Goal: Task Accomplishment & Management: Use online tool/utility

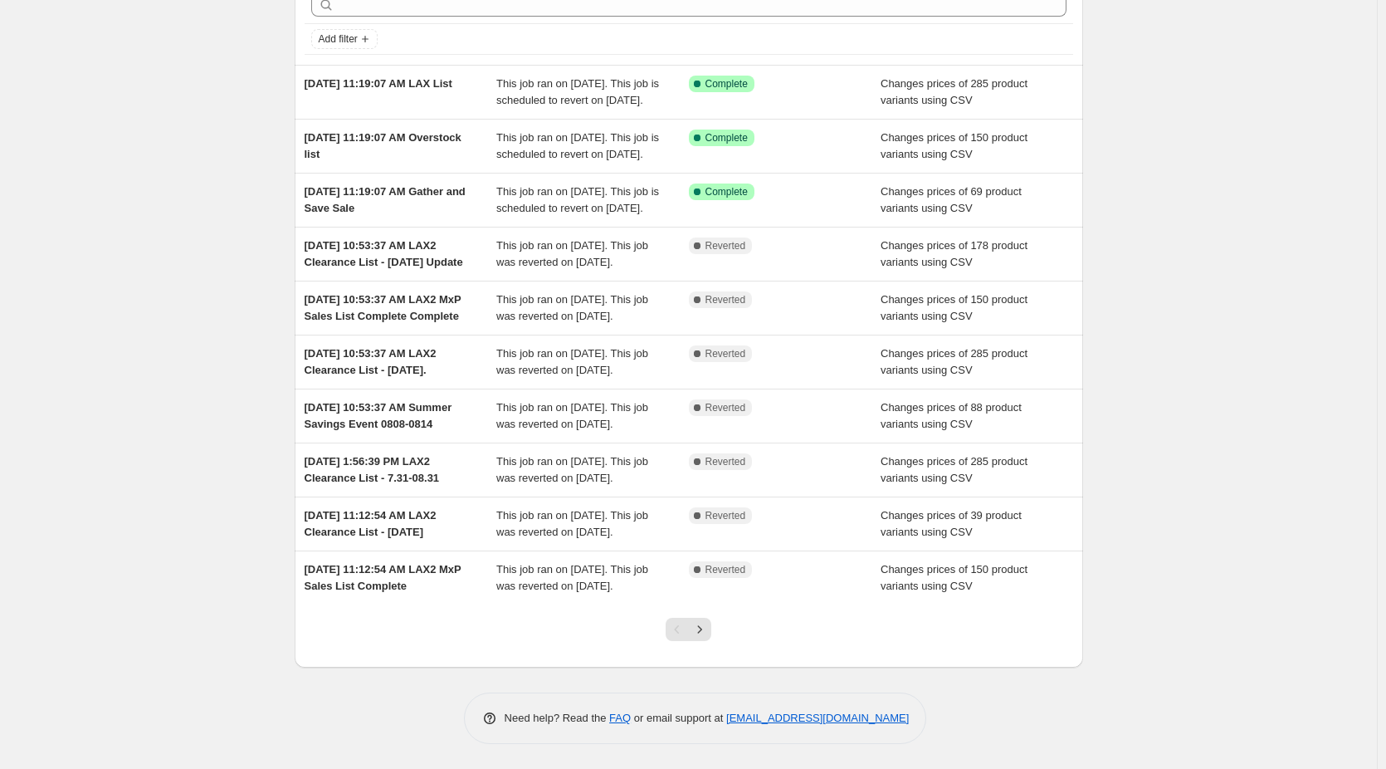
scroll to position [252, 0]
click at [708, 635] on icon "Next" at bounding box center [700, 629] width 17 height 17
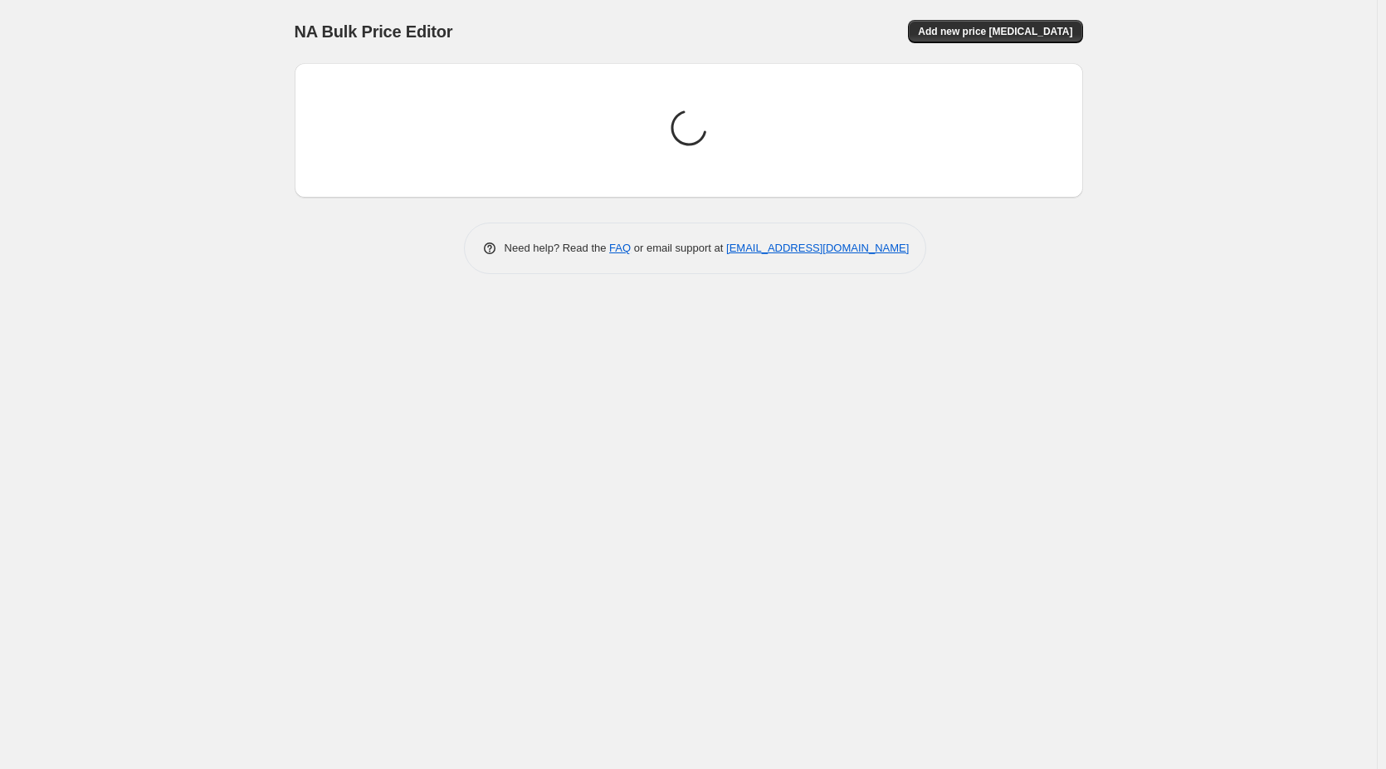
scroll to position [0, 0]
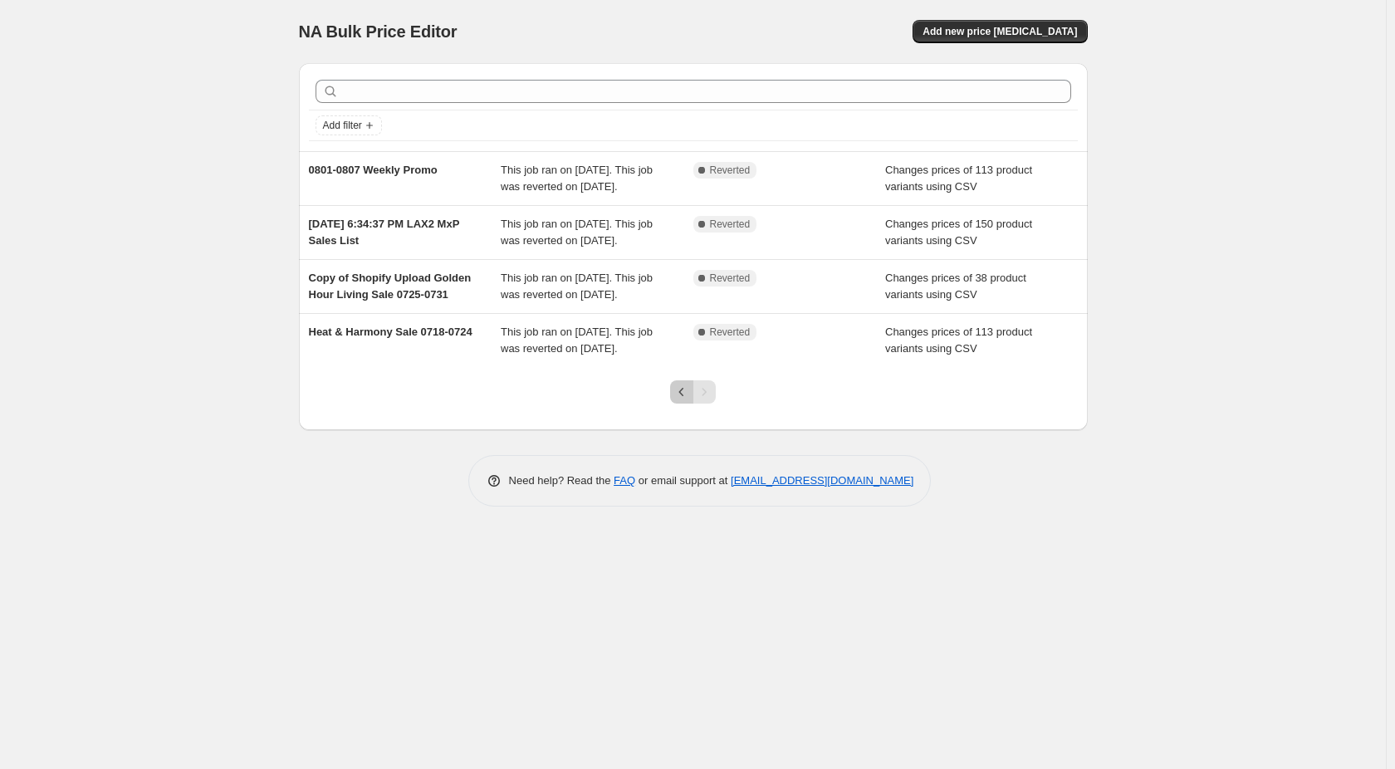
click at [679, 400] on icon "Previous" at bounding box center [681, 392] width 17 height 17
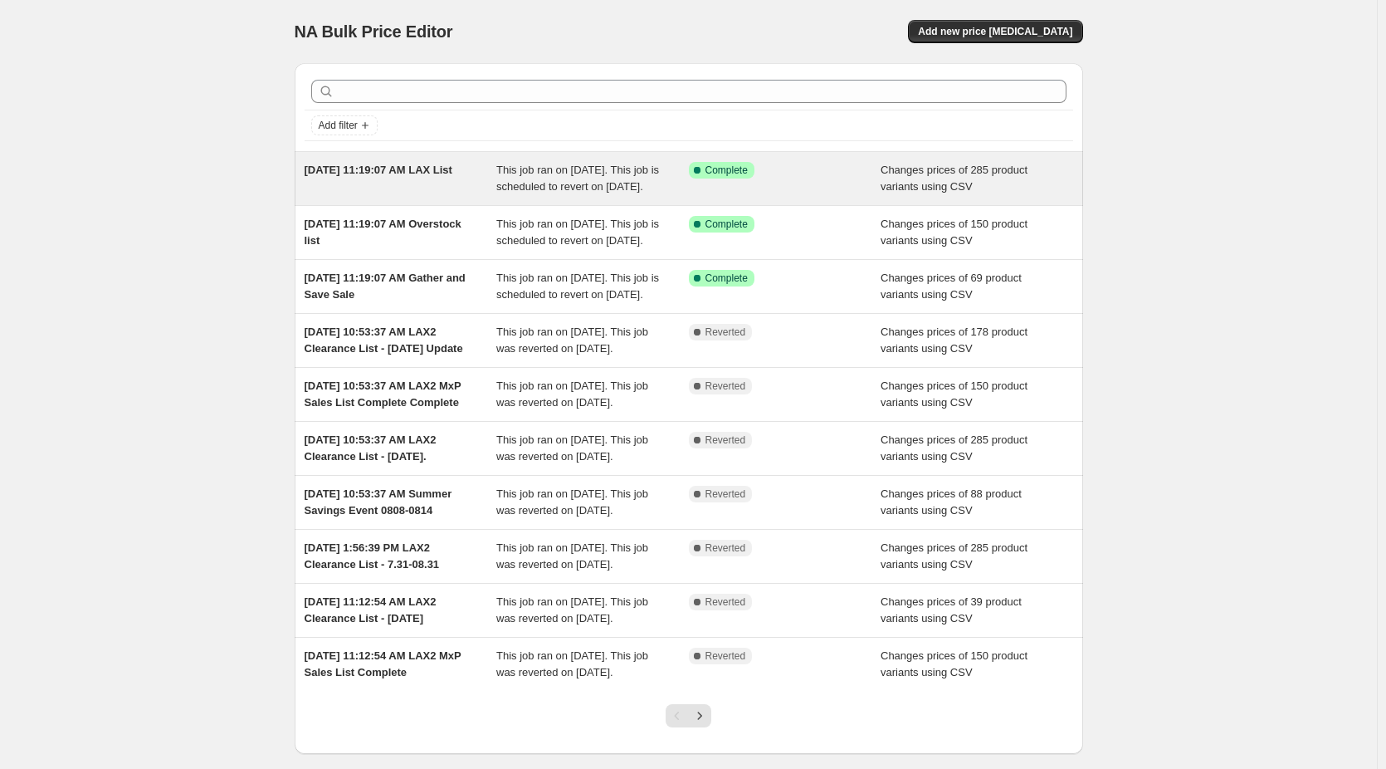
click at [442, 172] on span "Aug 15, 2025, 11:19:07 AM LAX List" at bounding box center [379, 170] width 148 height 12
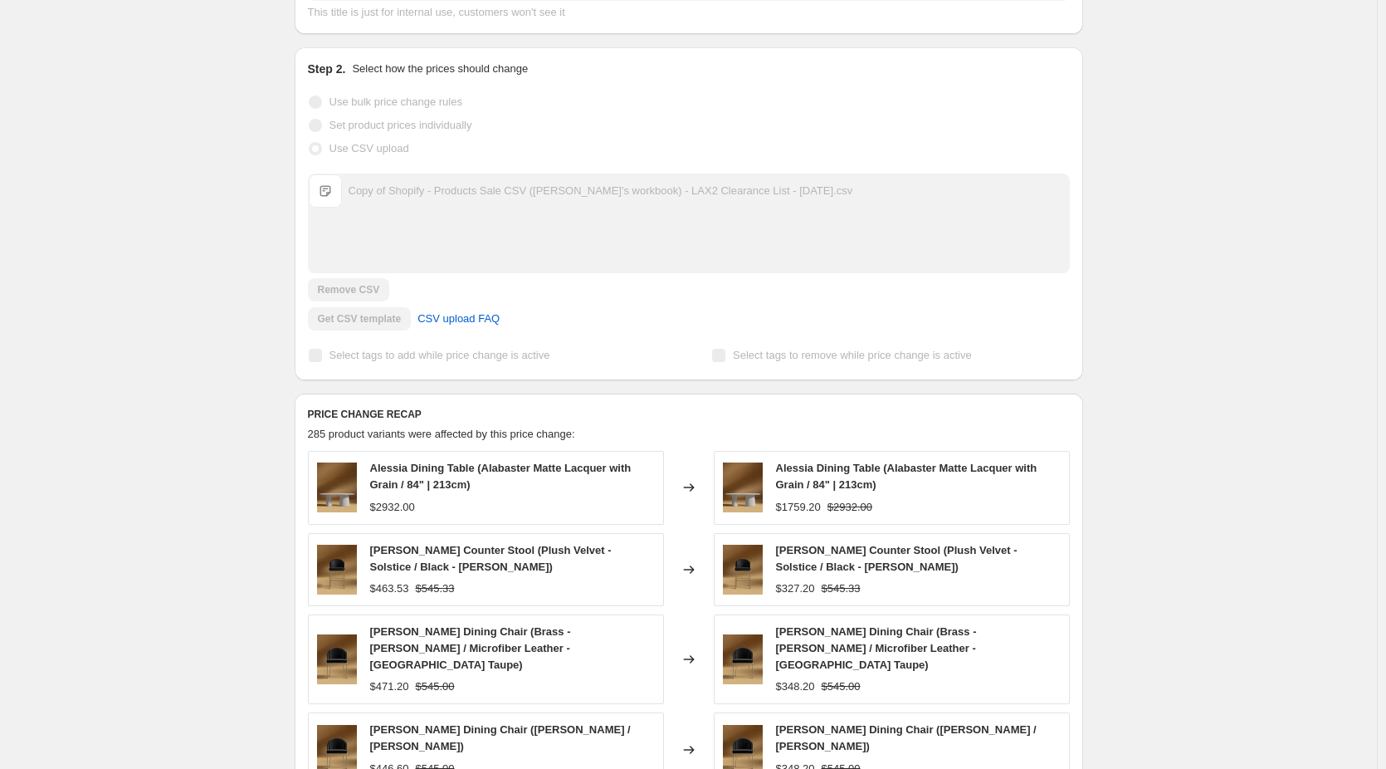
scroll to position [554, 0]
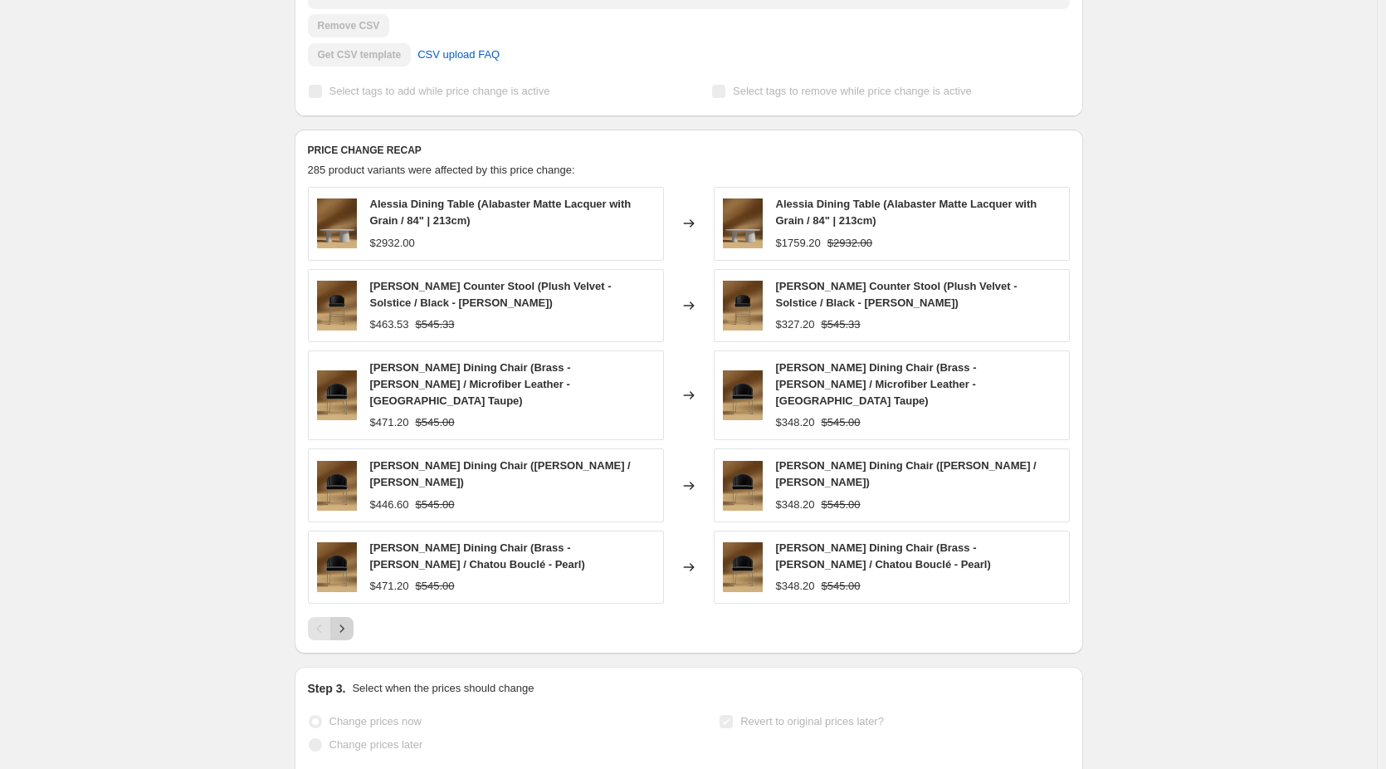
click at [349, 638] on button "Next" at bounding box center [341, 628] width 23 height 23
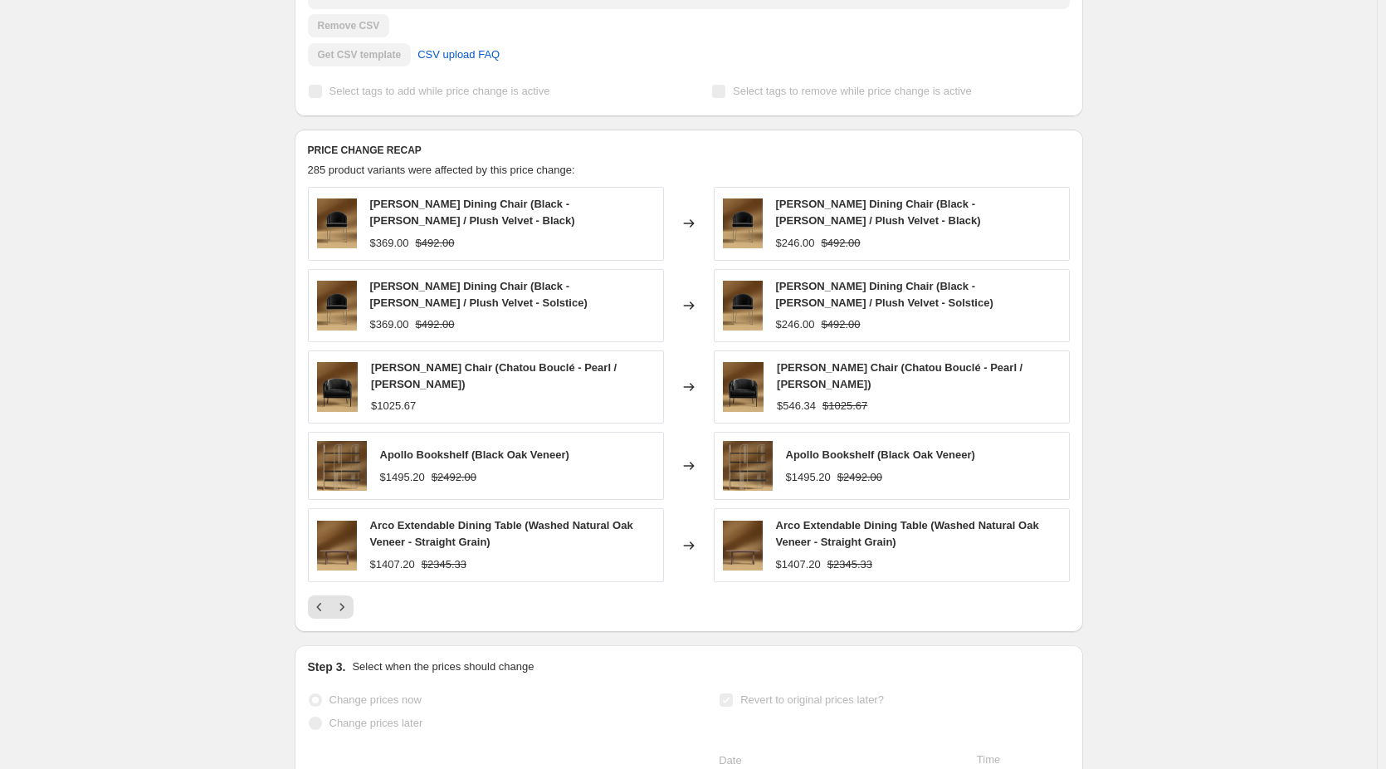
click at [165, 527] on div "Aug 15, 2025, 11:19:07 AM LAX List. This page is ready Aug 15, 2025, 11:19:07 A…" at bounding box center [688, 304] width 1377 height 1717
click at [350, 615] on icon "Next" at bounding box center [342, 607] width 17 height 17
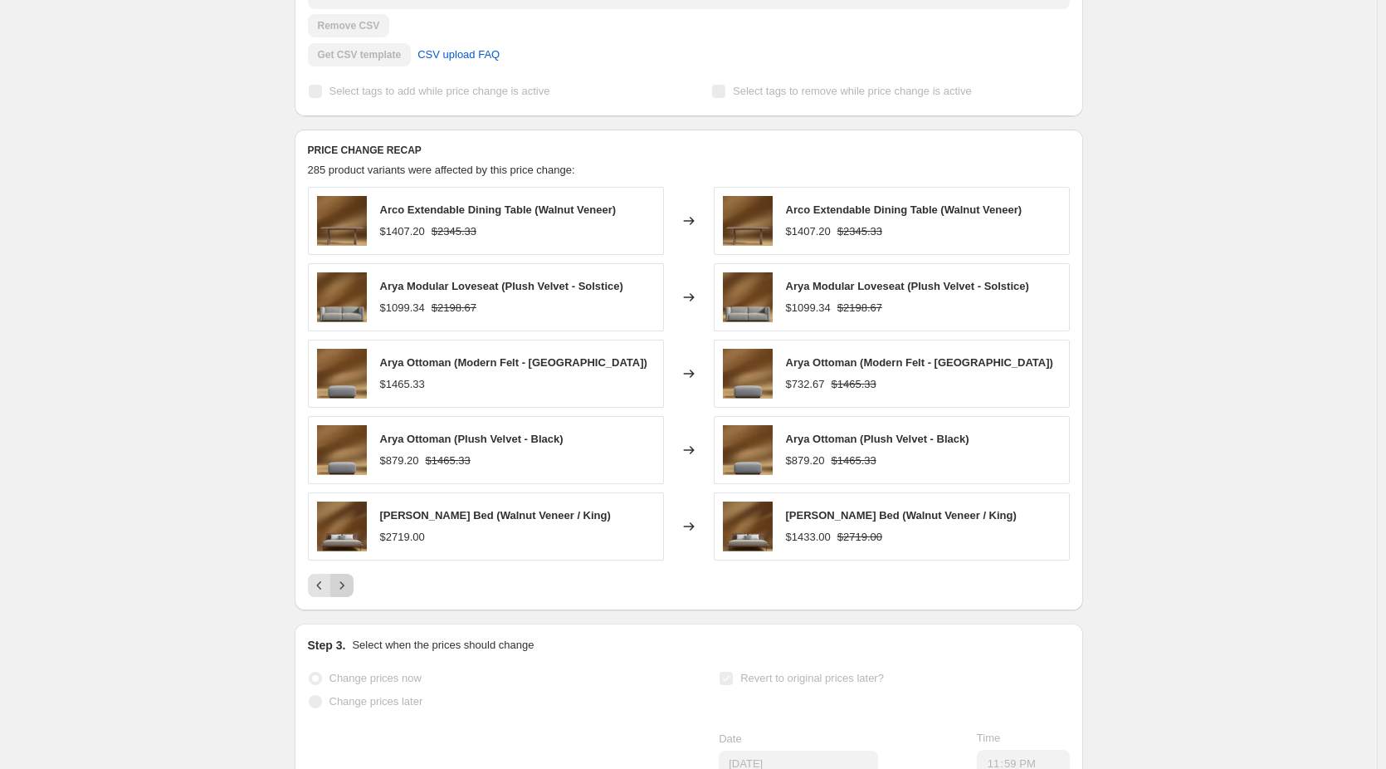
click at [350, 610] on div "PRICE CHANGE RECAP 285 product variants were affected by this price change: Arc…" at bounding box center [689, 370] width 789 height 481
click at [350, 594] on icon "Next" at bounding box center [342, 585] width 17 height 17
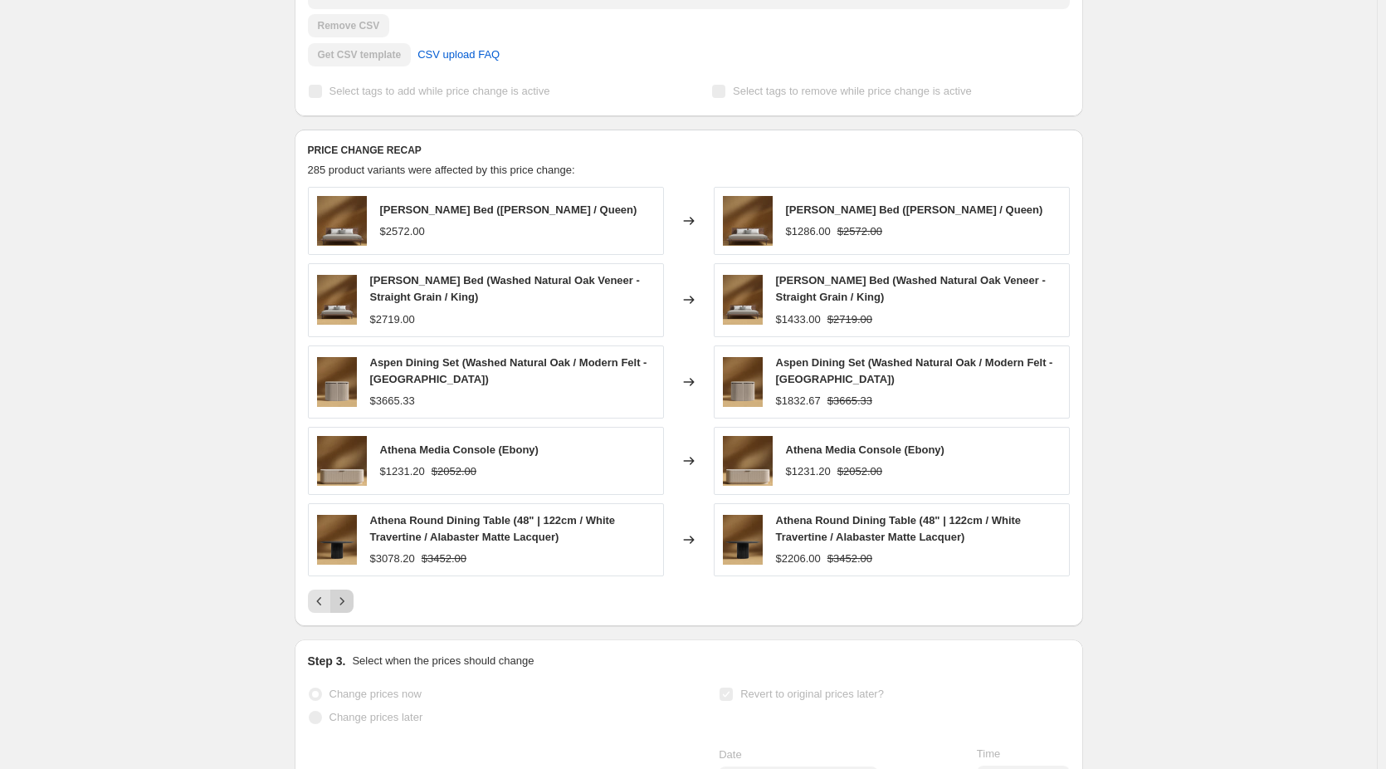
click at [346, 609] on icon "Next" at bounding box center [342, 601] width 17 height 17
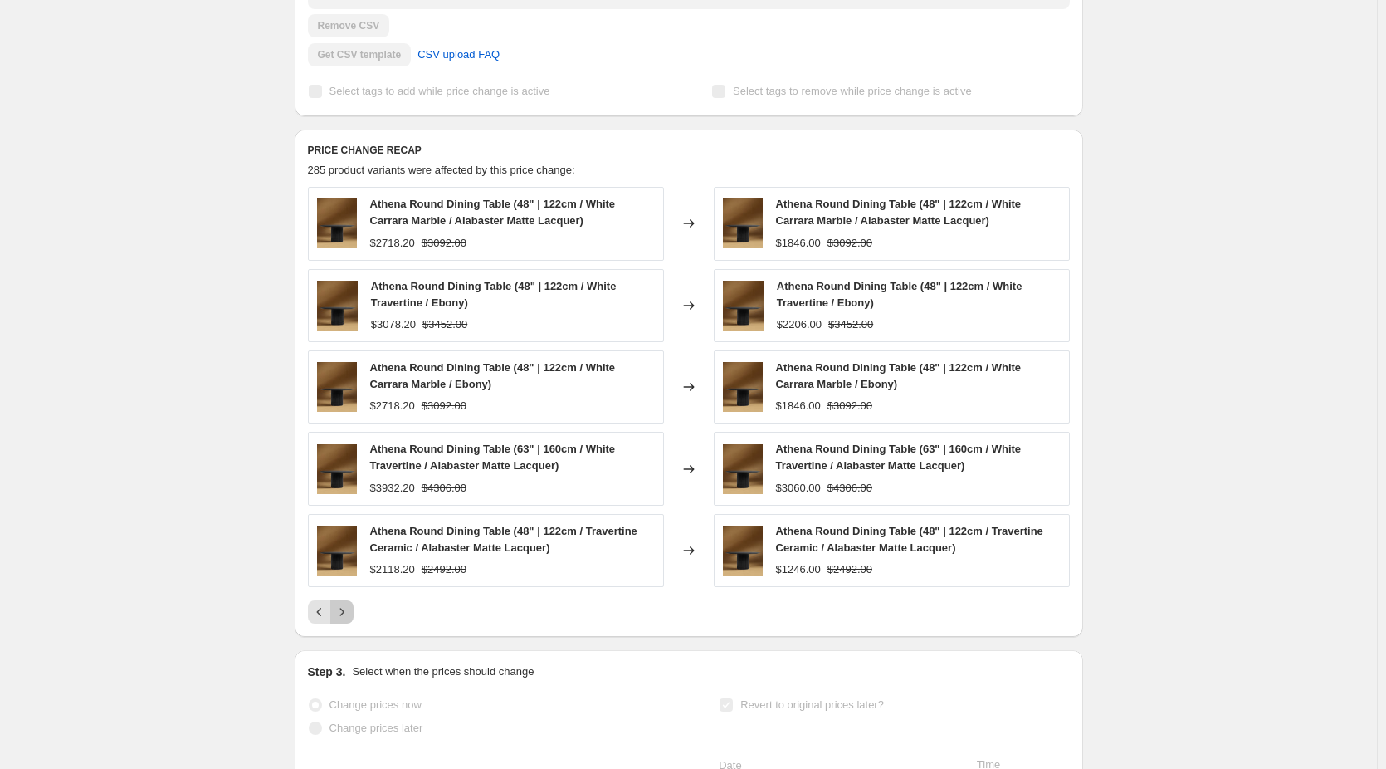
click at [346, 620] on icon "Next" at bounding box center [342, 612] width 17 height 17
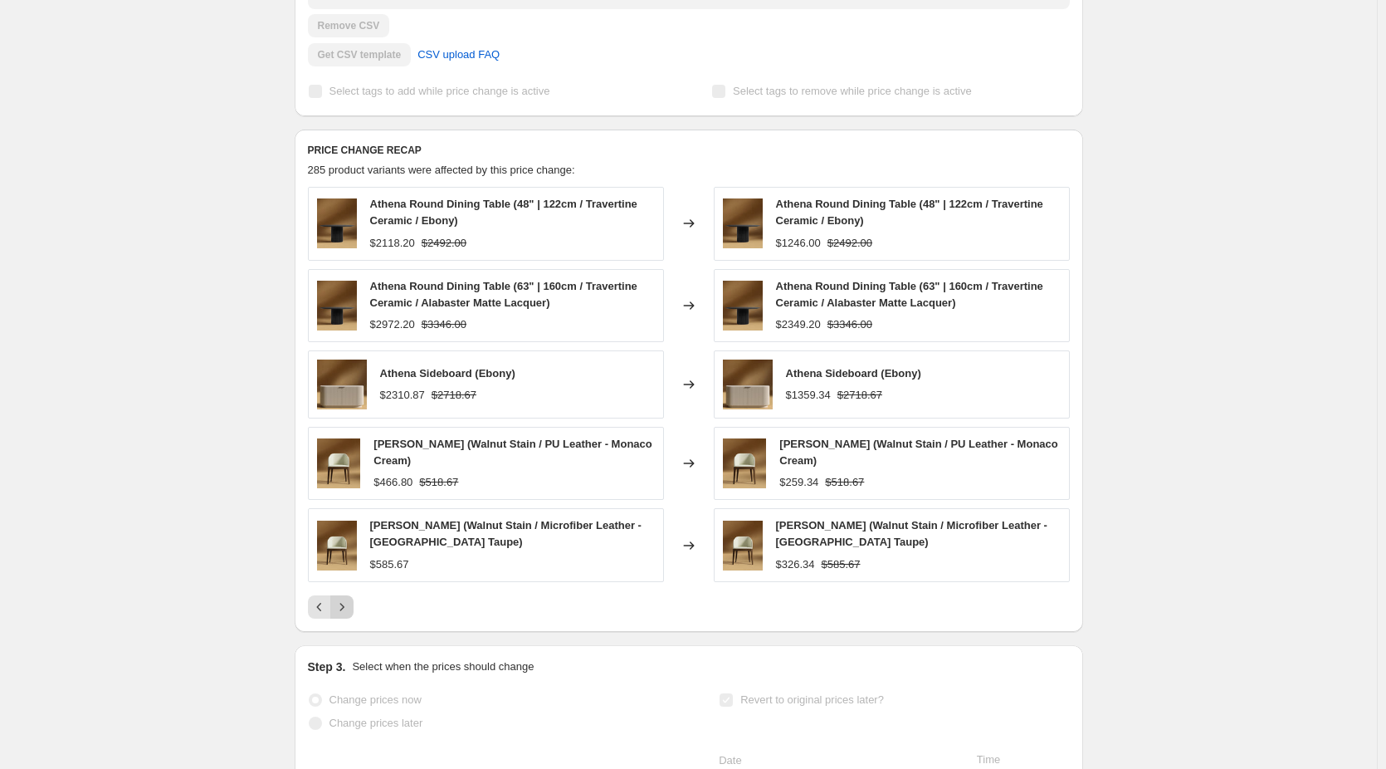
click at [346, 615] on icon "Next" at bounding box center [342, 607] width 17 height 17
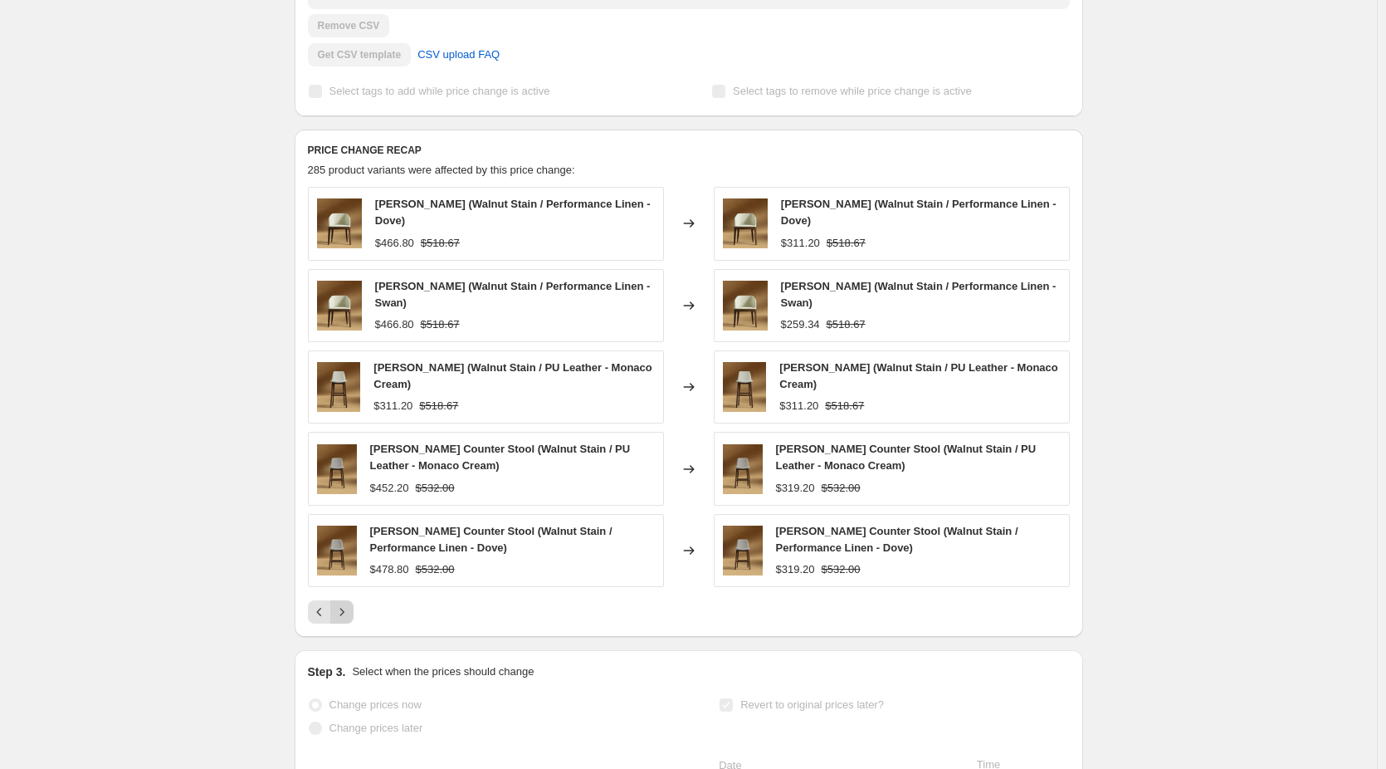
click at [346, 620] on icon "Next" at bounding box center [342, 612] width 17 height 17
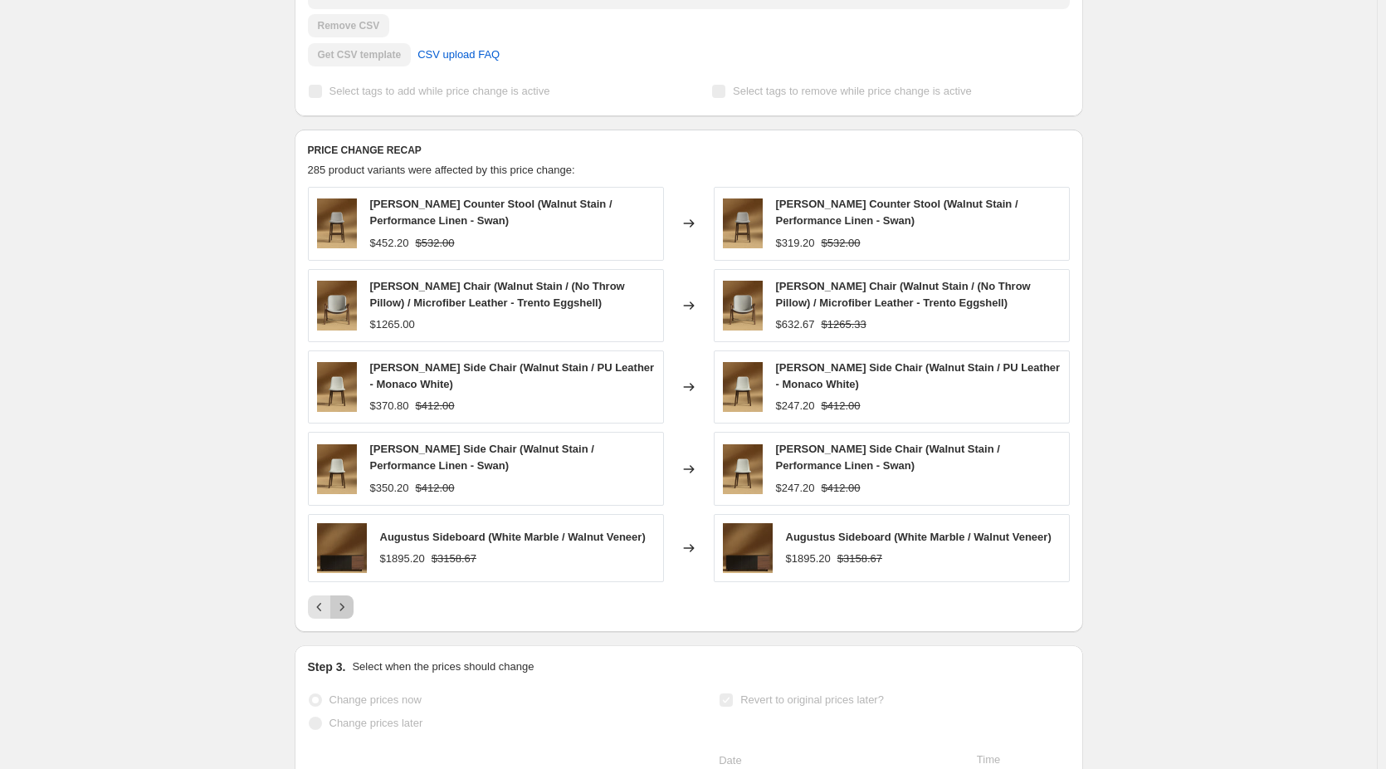
click at [346, 615] on icon "Next" at bounding box center [342, 607] width 17 height 17
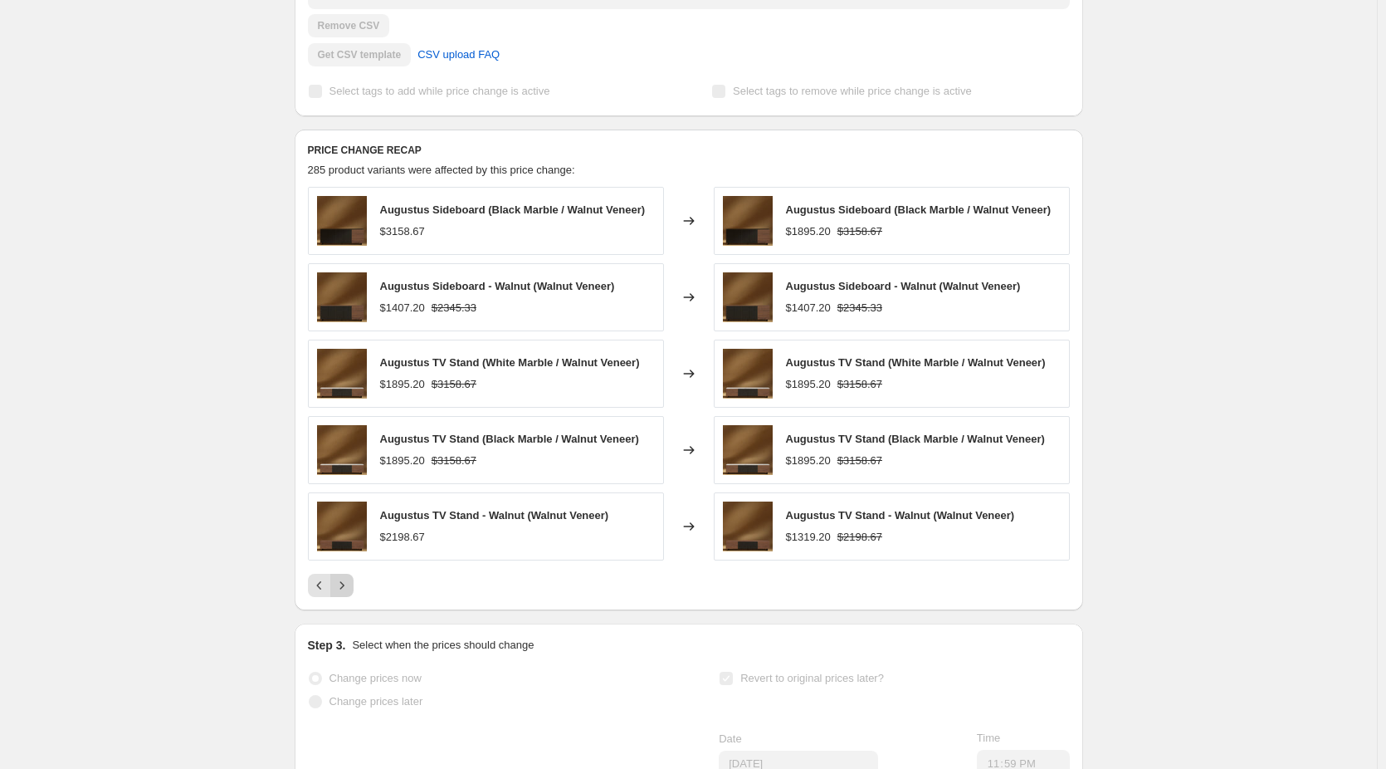
click at [346, 610] on div "PRICE CHANGE RECAP 285 product variants were affected by this price change: Aug…" at bounding box center [689, 370] width 789 height 481
click at [346, 594] on icon "Next" at bounding box center [342, 585] width 17 height 17
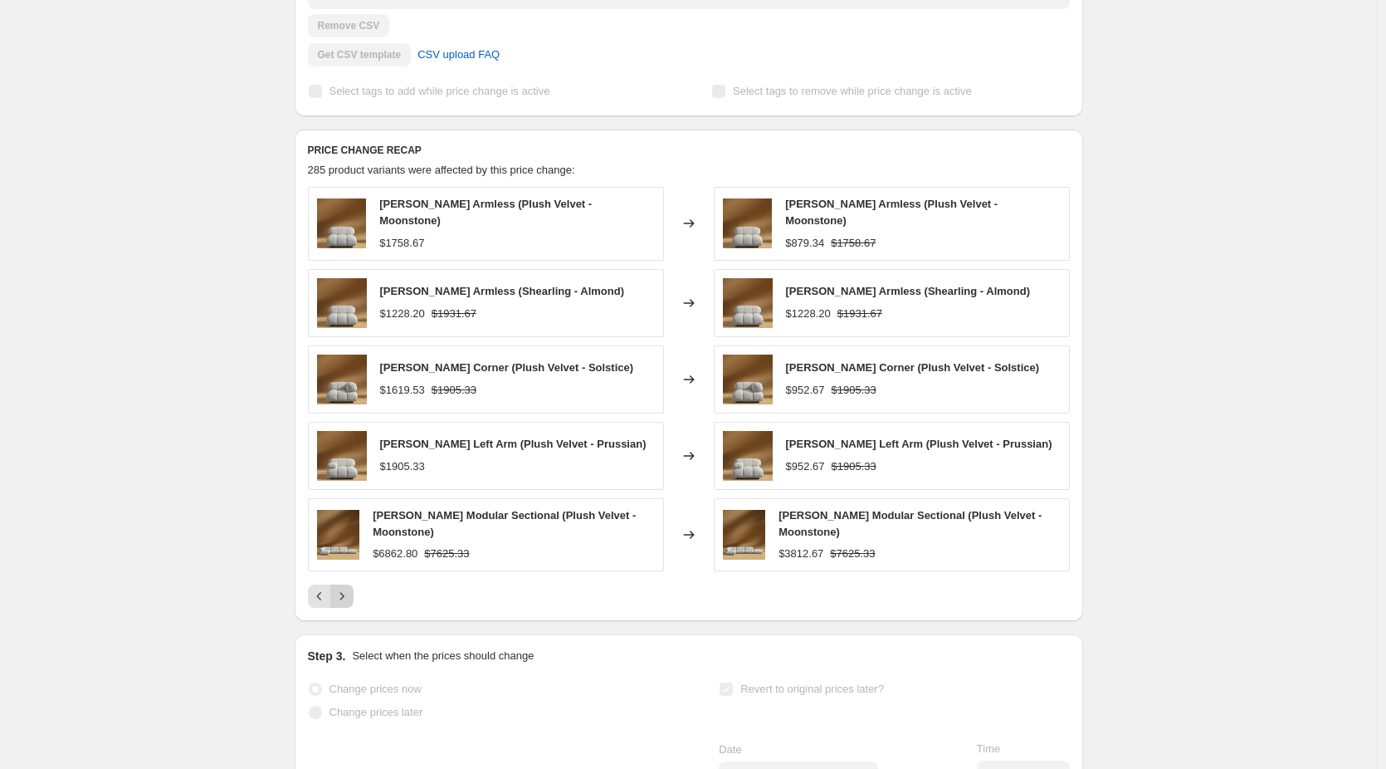
click at [346, 604] on icon "Next" at bounding box center [342, 596] width 17 height 17
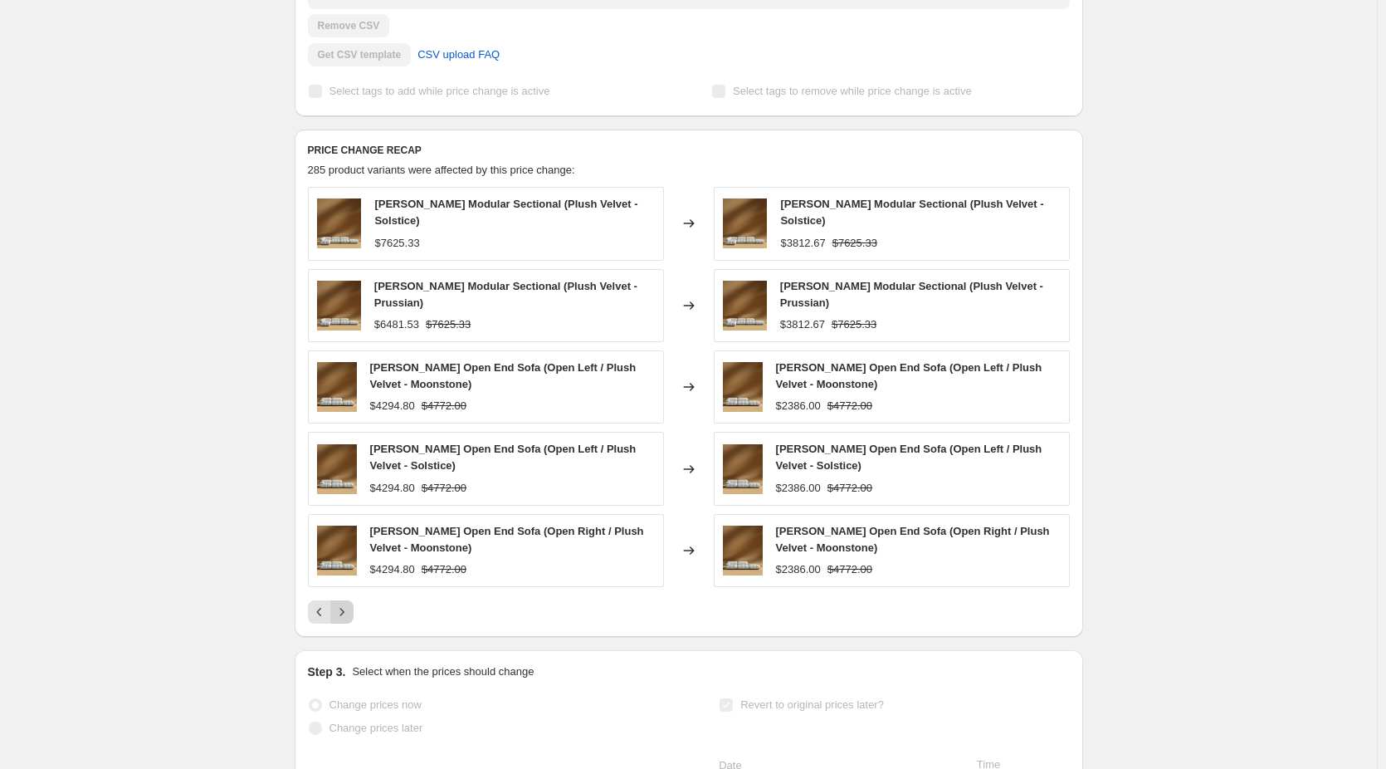
click at [346, 604] on div "Belia Modular Sectional (Plush Velvet - Solstice) $7625.33 Changed to Belia Mod…" at bounding box center [689, 405] width 762 height 437
click at [349, 614] on icon "Next" at bounding box center [342, 612] width 17 height 17
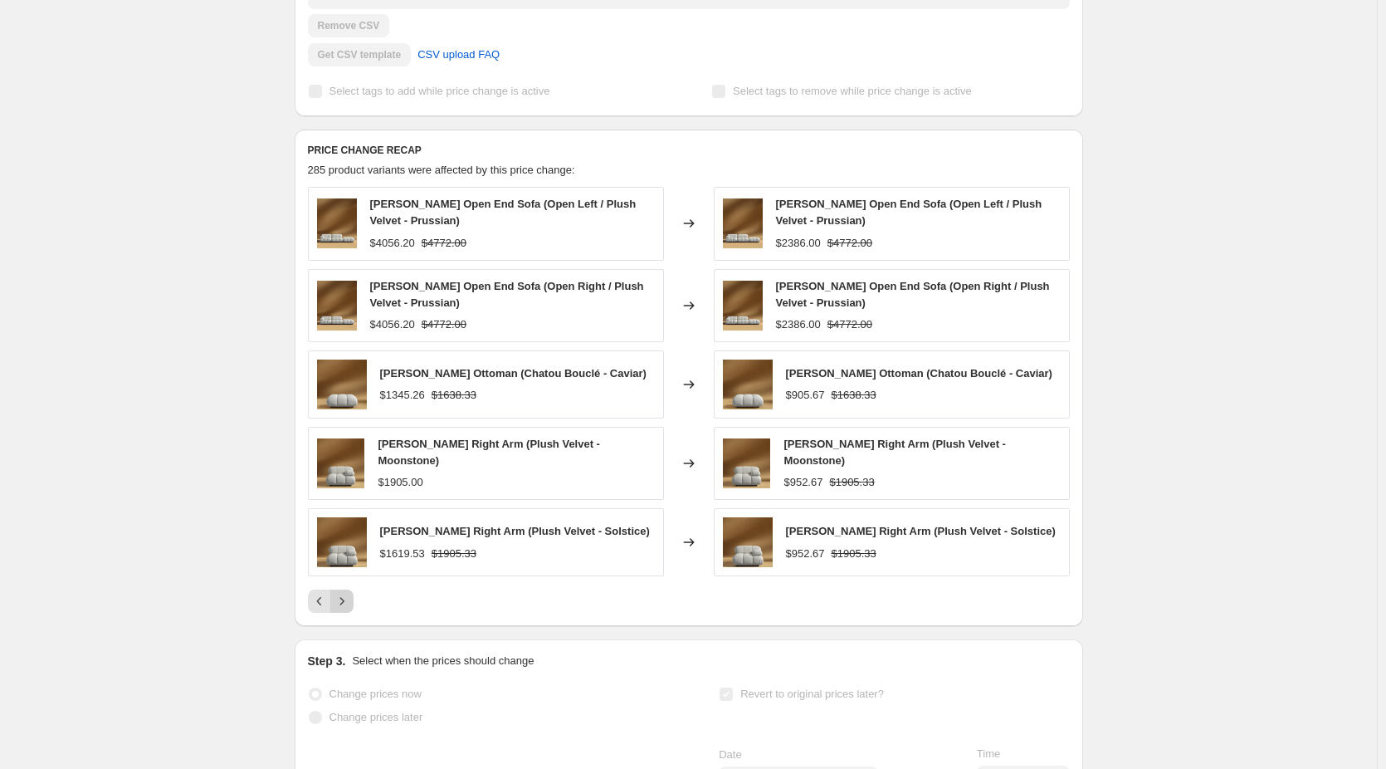
click at [349, 609] on icon "Next" at bounding box center [342, 601] width 17 height 17
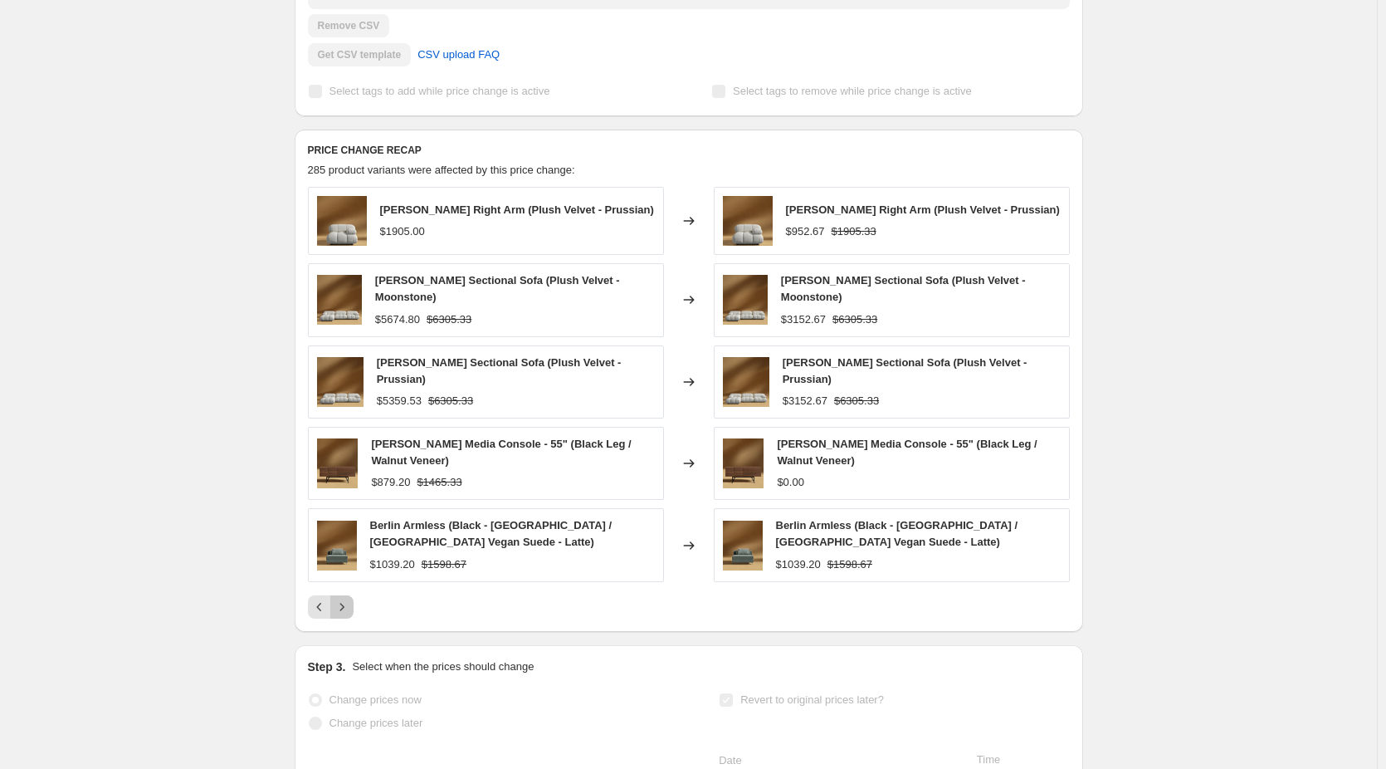
click at [349, 615] on icon "Next" at bounding box center [342, 607] width 17 height 17
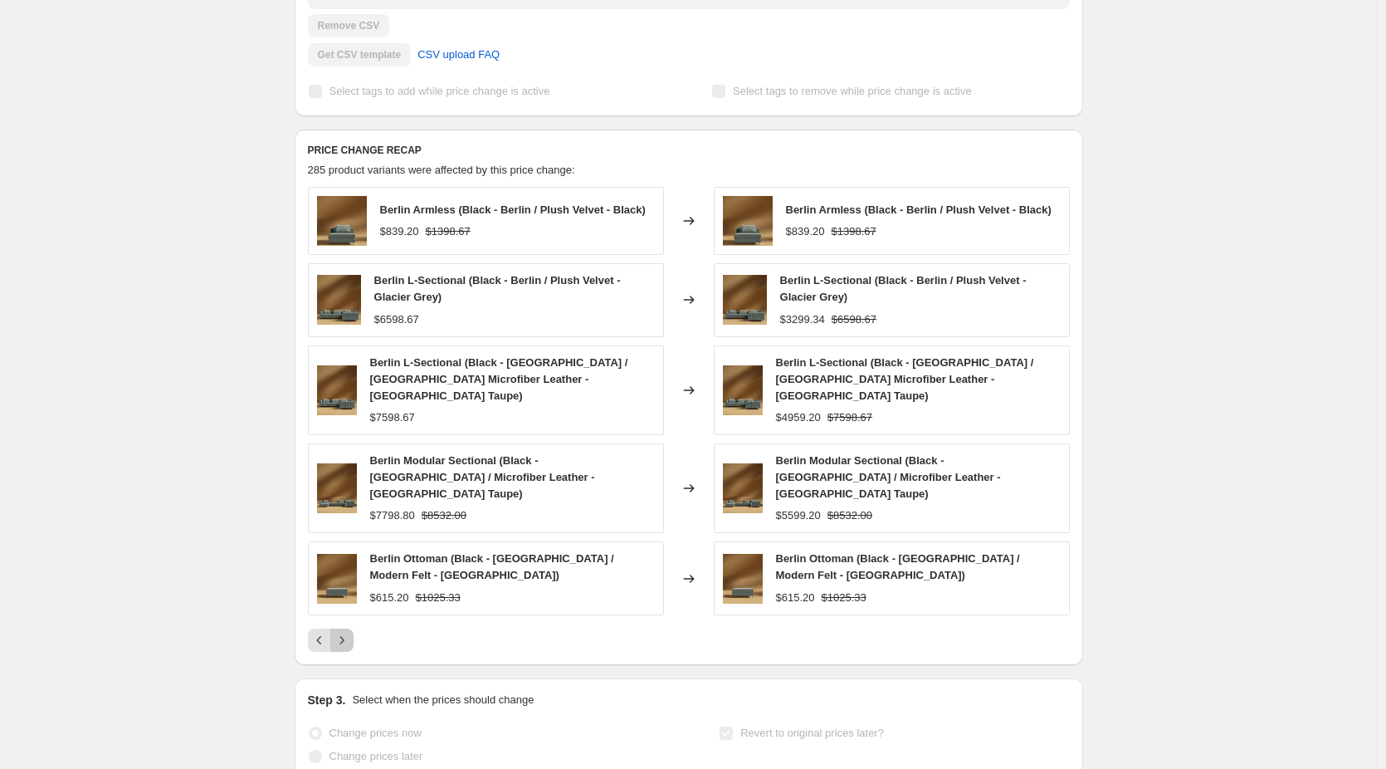
click at [349, 632] on icon "Next" at bounding box center [342, 640] width 17 height 17
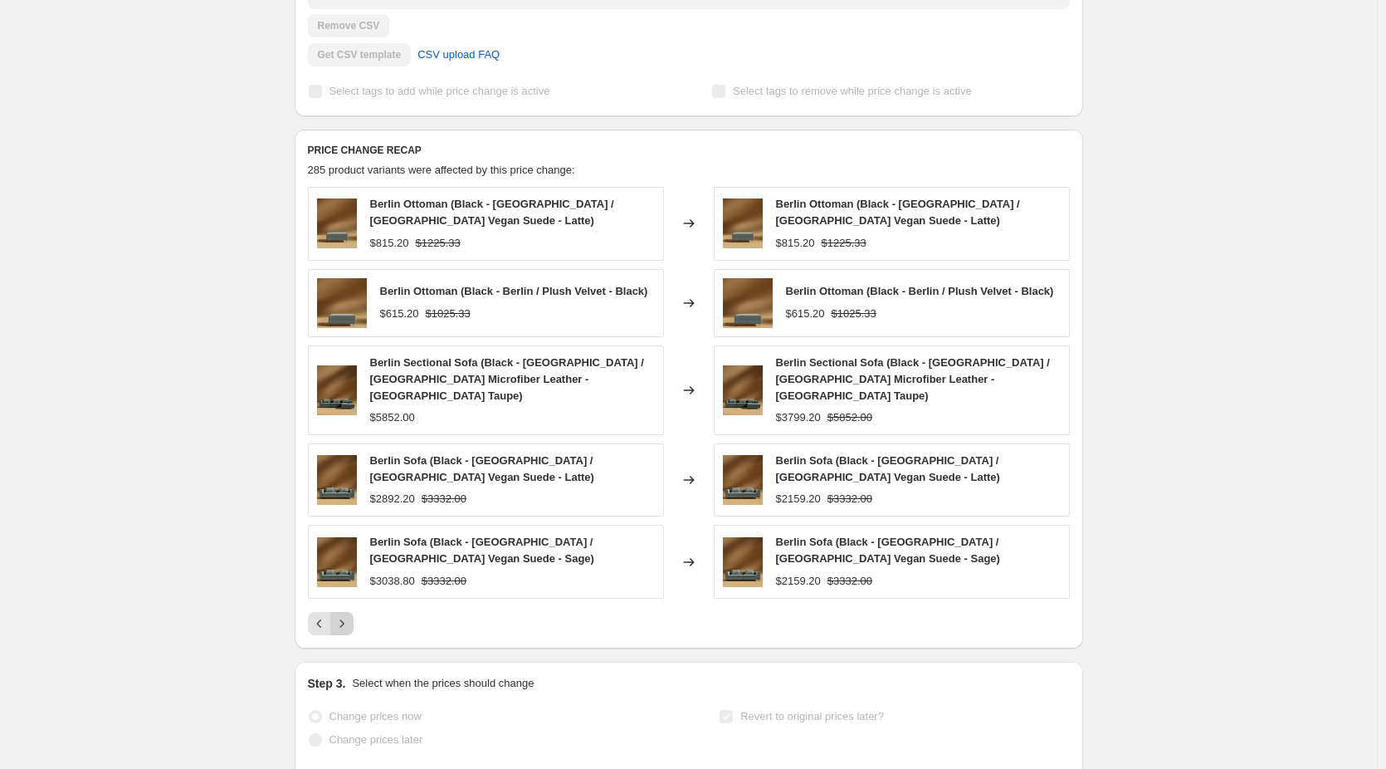
click at [349, 617] on icon "Next" at bounding box center [342, 623] width 17 height 17
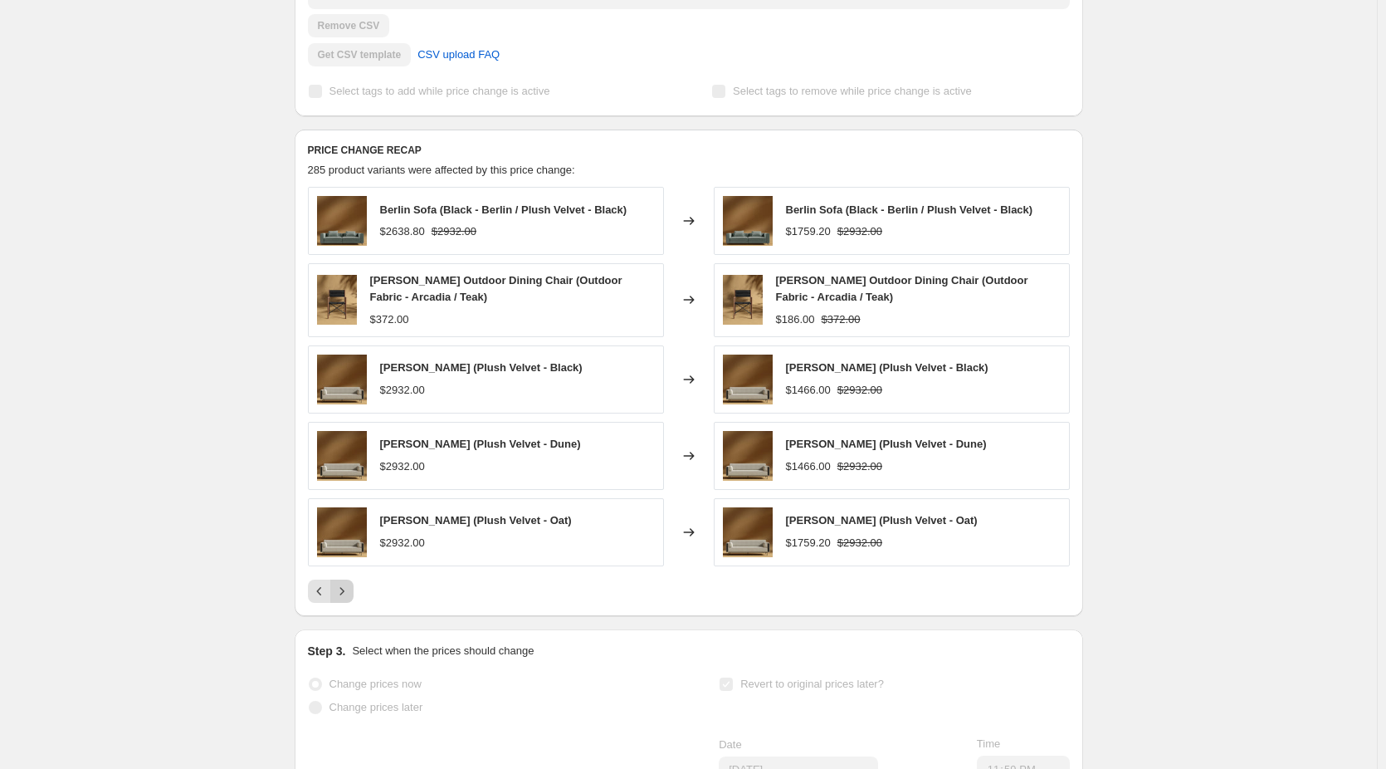
click at [346, 603] on button "Next" at bounding box center [341, 590] width 23 height 23
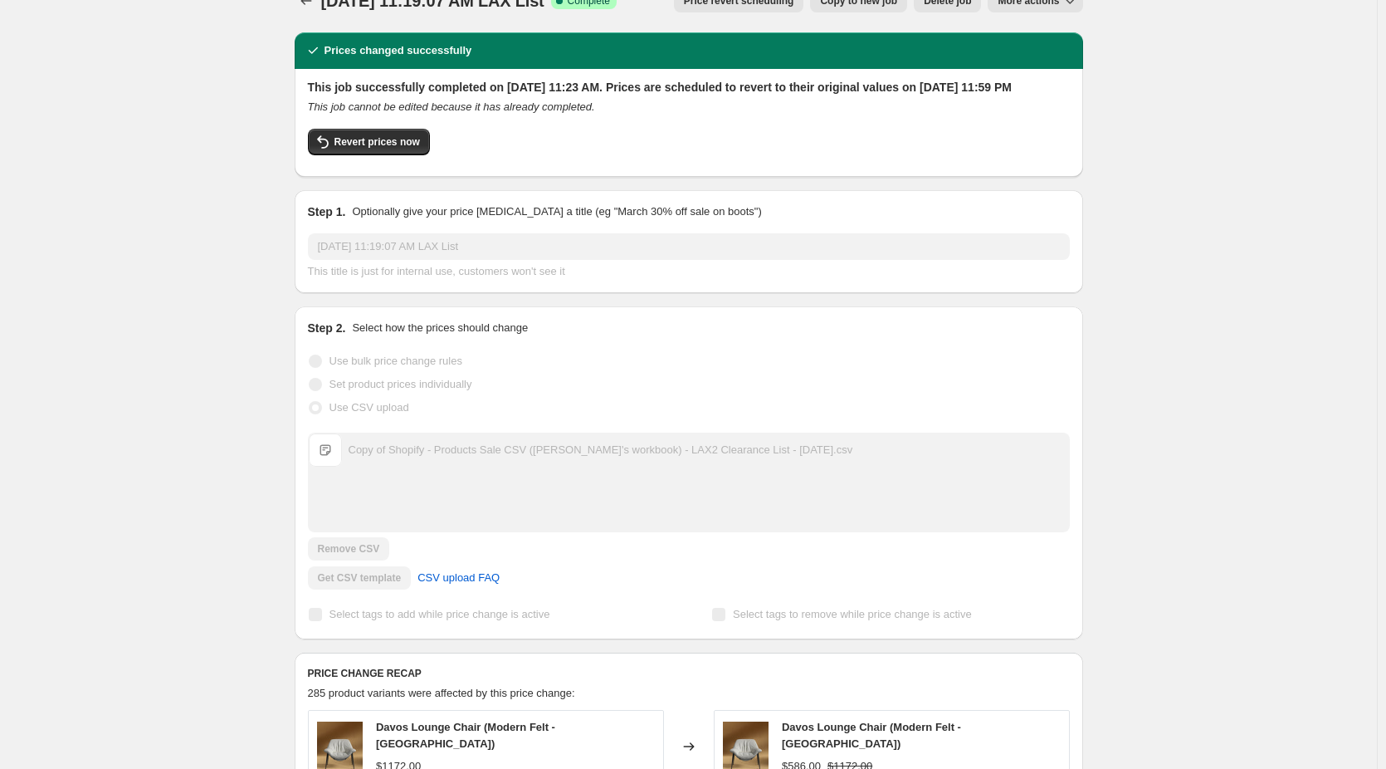
scroll to position [0, 0]
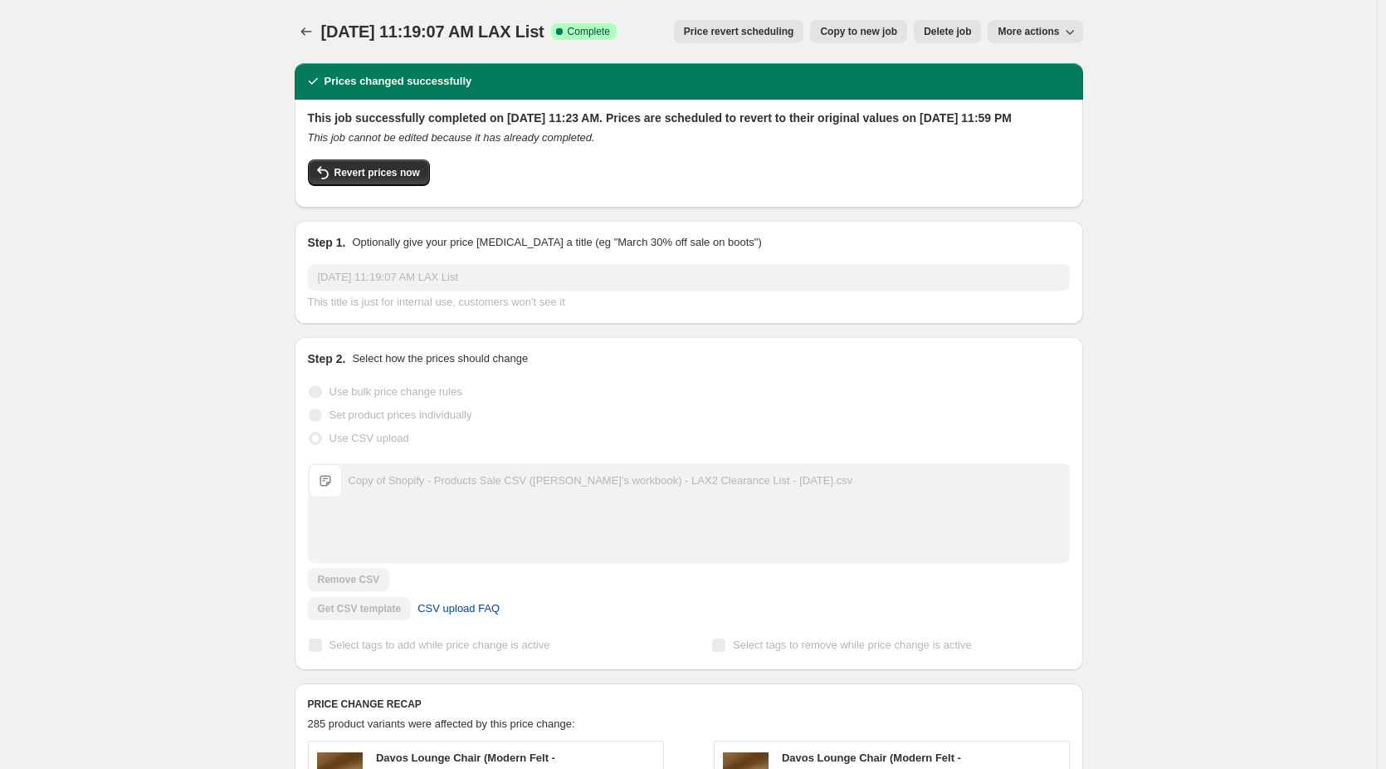
click at [452, 617] on span "CSV upload FAQ" at bounding box center [459, 608] width 82 height 17
click at [1075, 34] on icon "button" at bounding box center [1070, 31] width 17 height 17
click at [1087, 71] on span "Export Recap CSV" at bounding box center [1050, 66] width 90 height 12
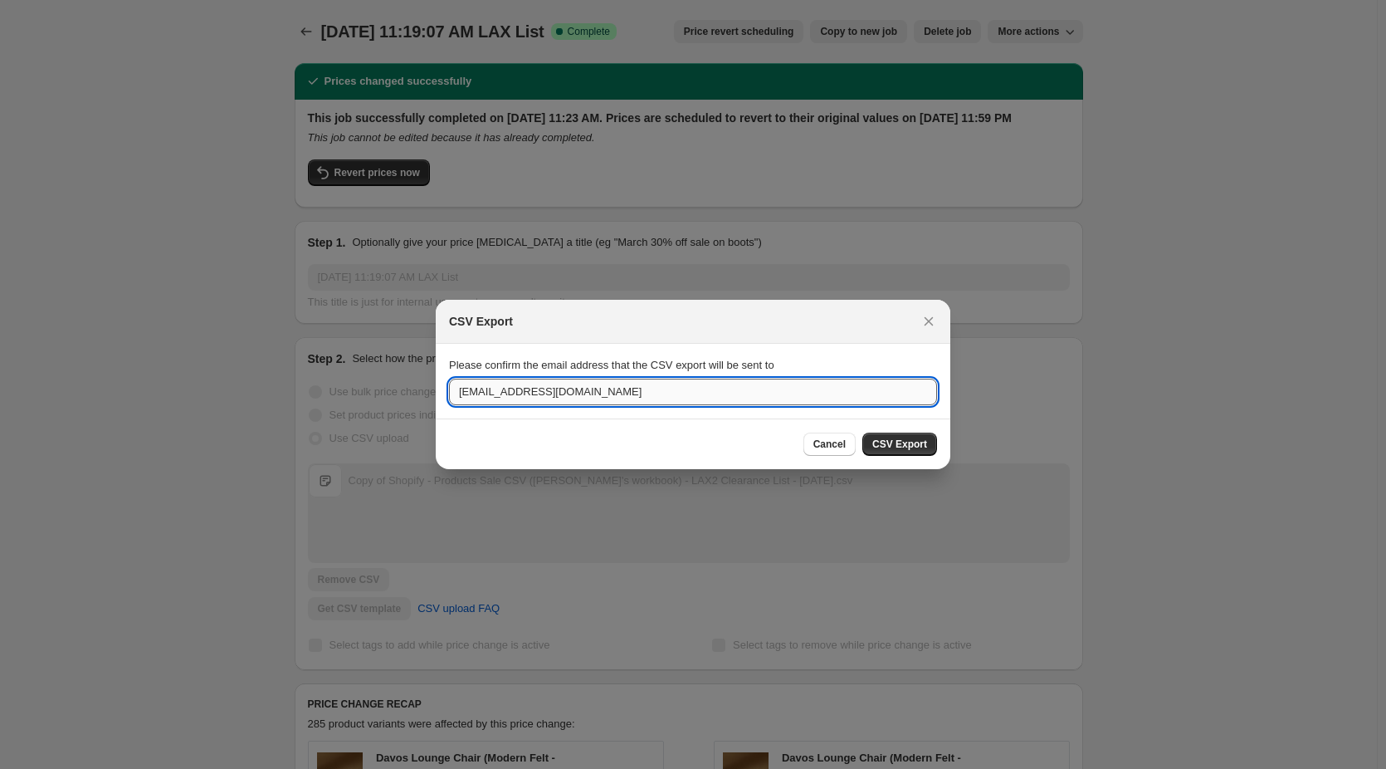
click at [469, 393] on input "hello@roveconcepts.com" at bounding box center [693, 392] width 488 height 27
type input "sara@roveconcepts.com"
click at [906, 441] on span "CSV Export" at bounding box center [899, 443] width 55 height 13
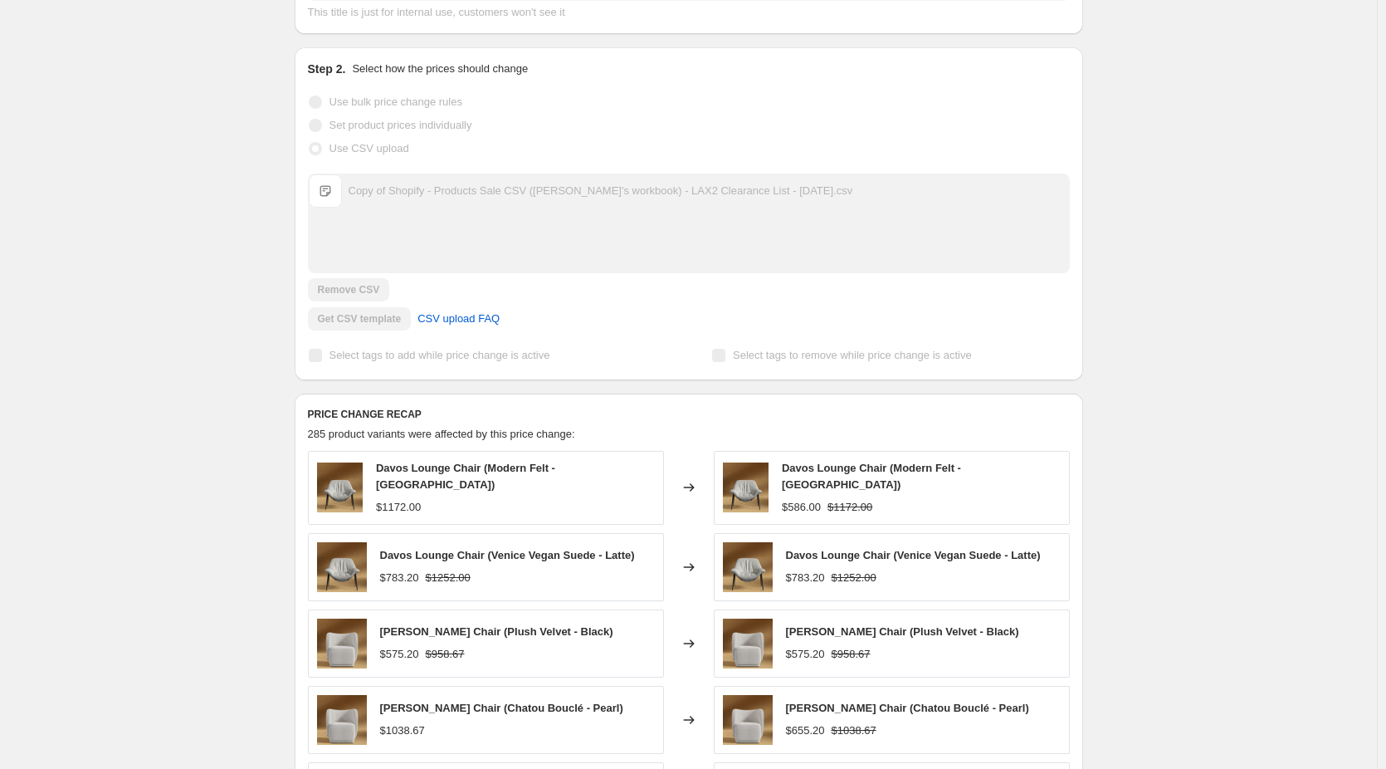
scroll to position [554, 0]
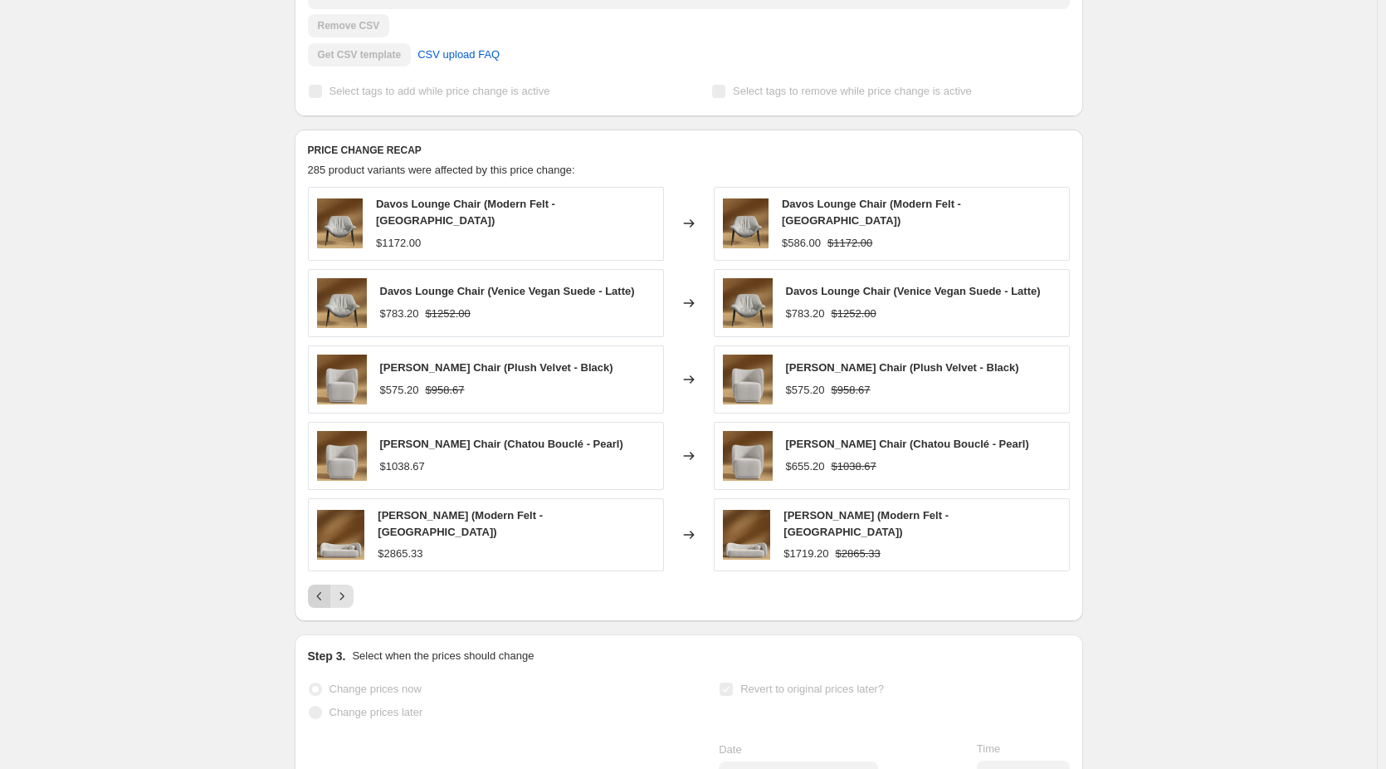
click at [323, 604] on icon "Previous" at bounding box center [319, 596] width 17 height 17
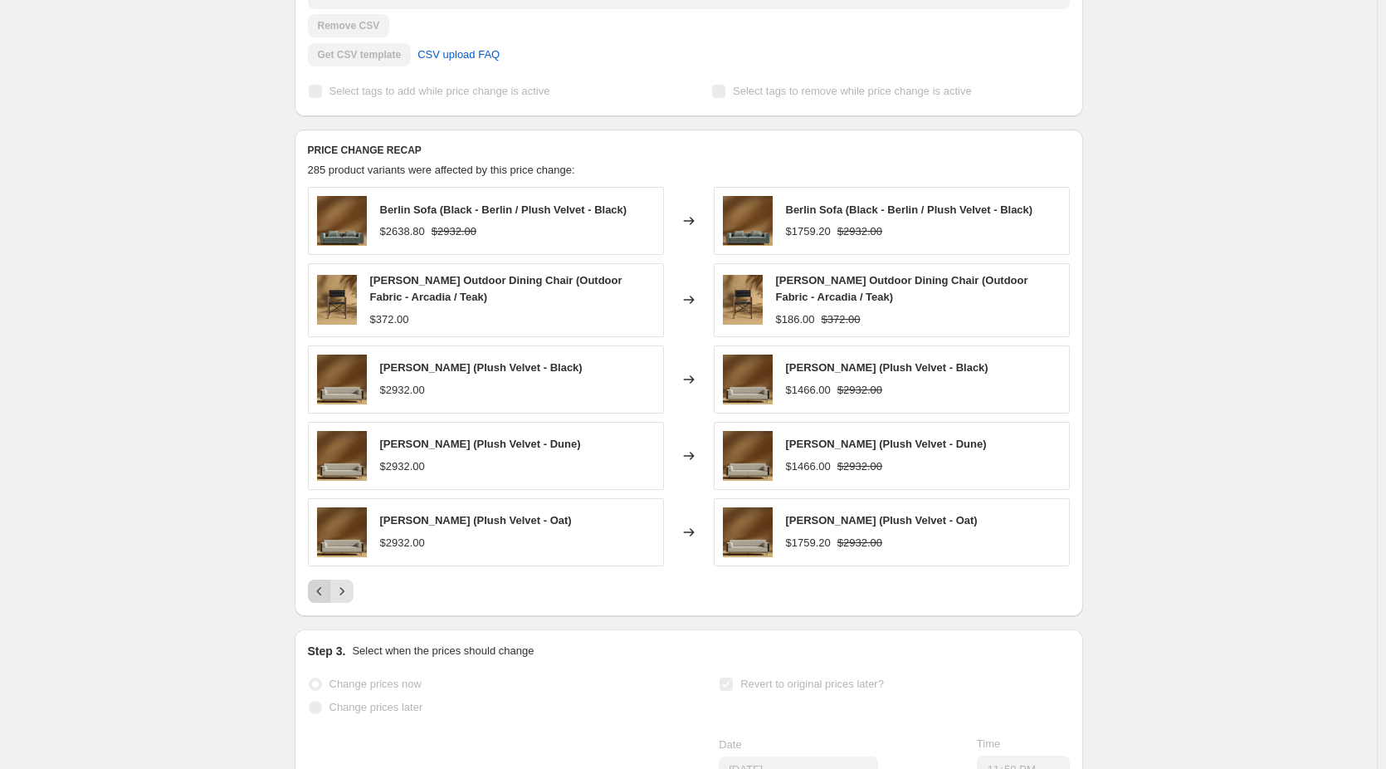
click at [324, 599] on icon "Previous" at bounding box center [319, 591] width 17 height 17
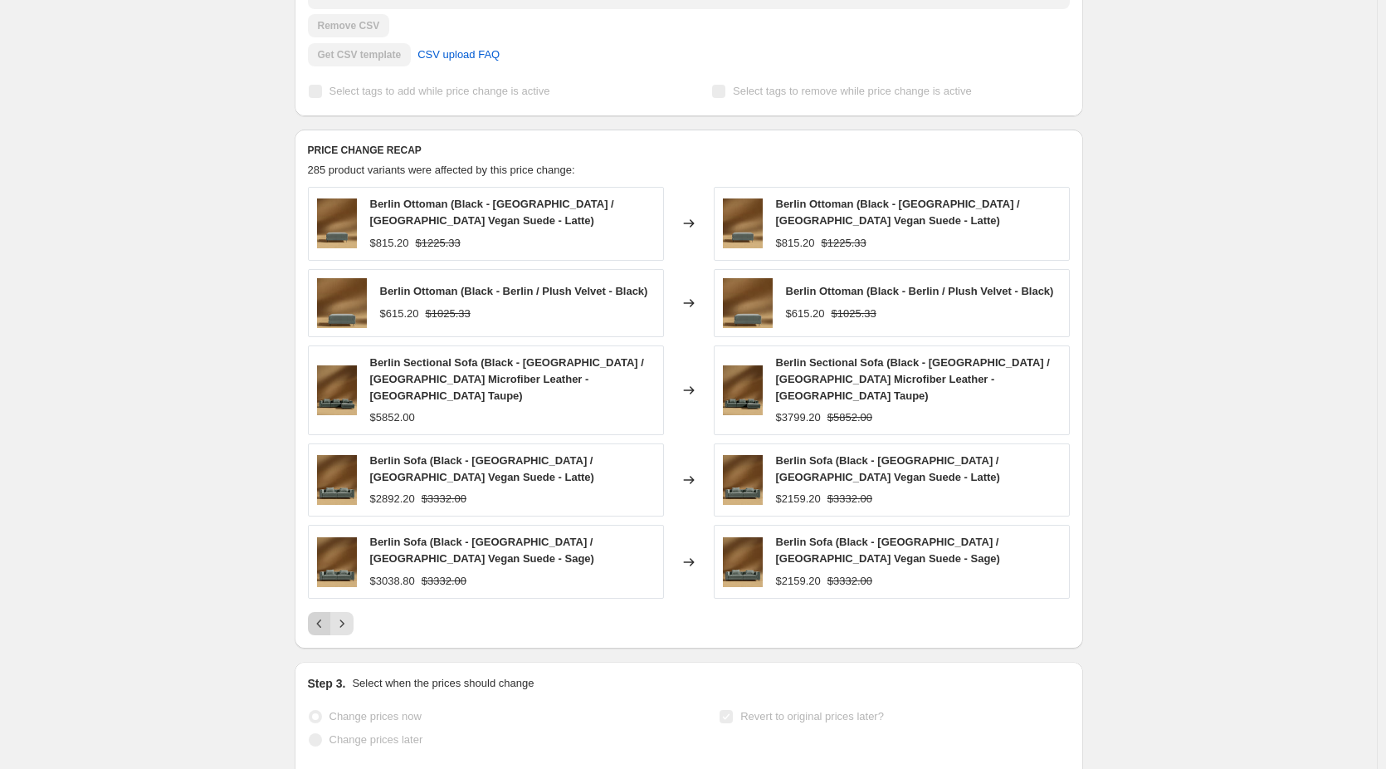
click at [324, 606] on div "Berlin Ottoman (Black - Berlin / Venice Vegan Suede - Latte) $815.20 $1225.33 C…" at bounding box center [689, 411] width 762 height 448
click at [319, 628] on icon "Previous" at bounding box center [319, 623] width 17 height 17
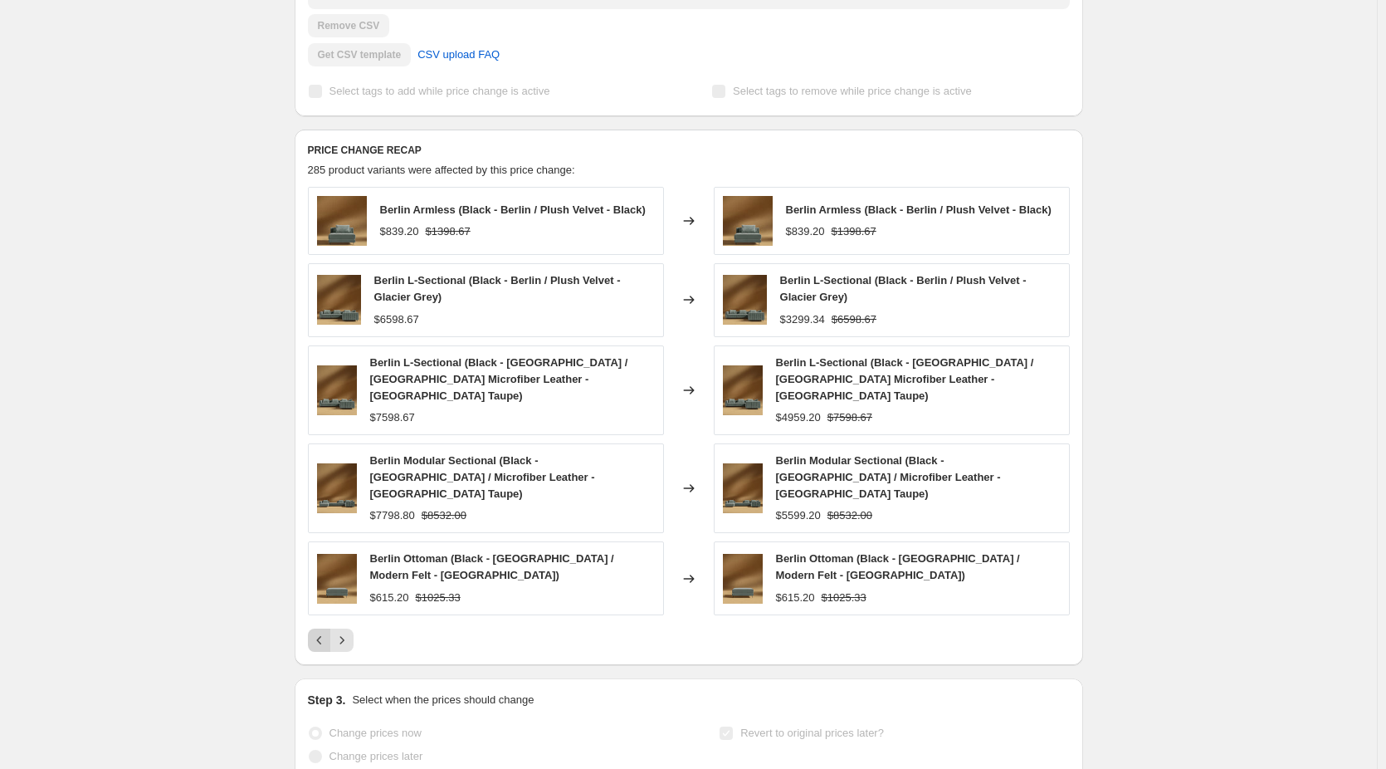
click at [328, 632] on icon "Previous" at bounding box center [319, 640] width 17 height 17
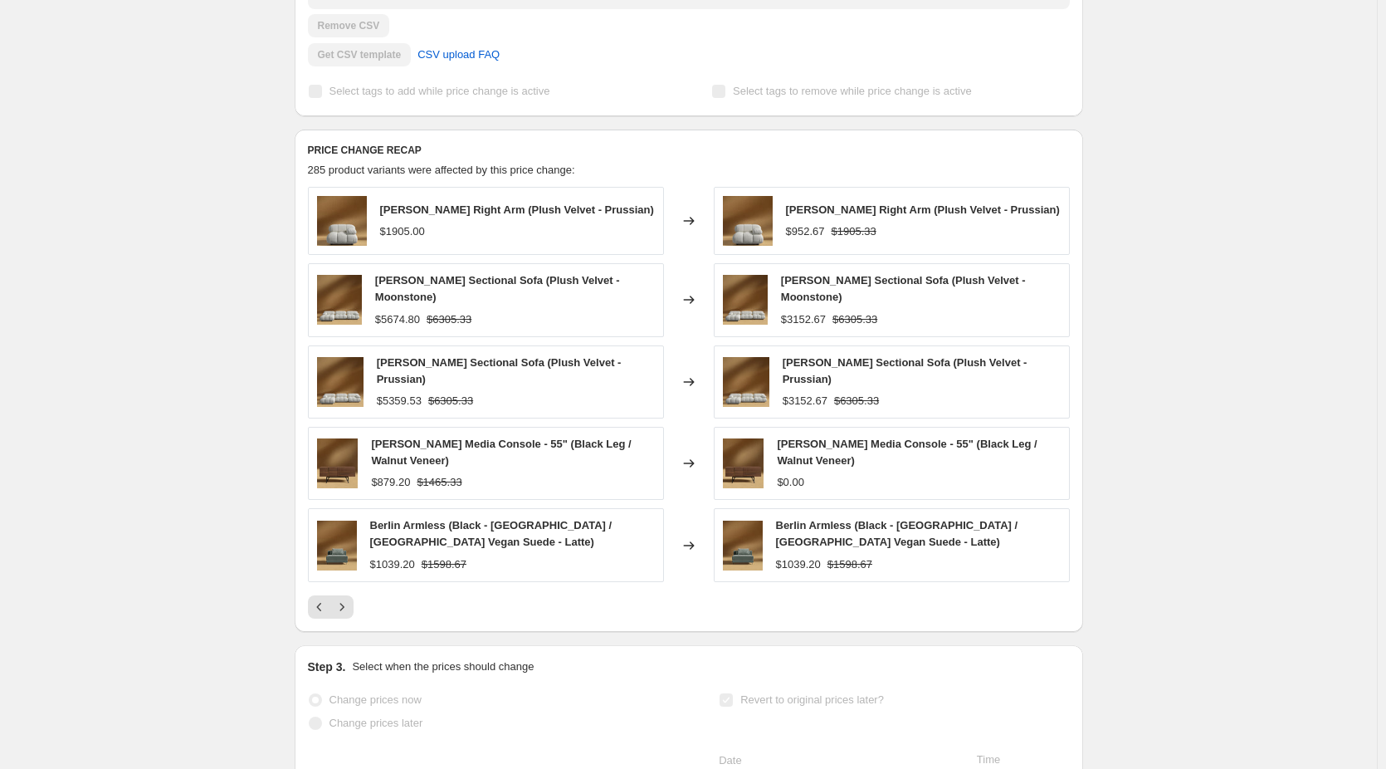
click at [152, 446] on div "Aug 15, 2025, 11:19:07 AM LAX List. This page is ready Aug 15, 2025, 11:19:07 A…" at bounding box center [688, 304] width 1377 height 1717
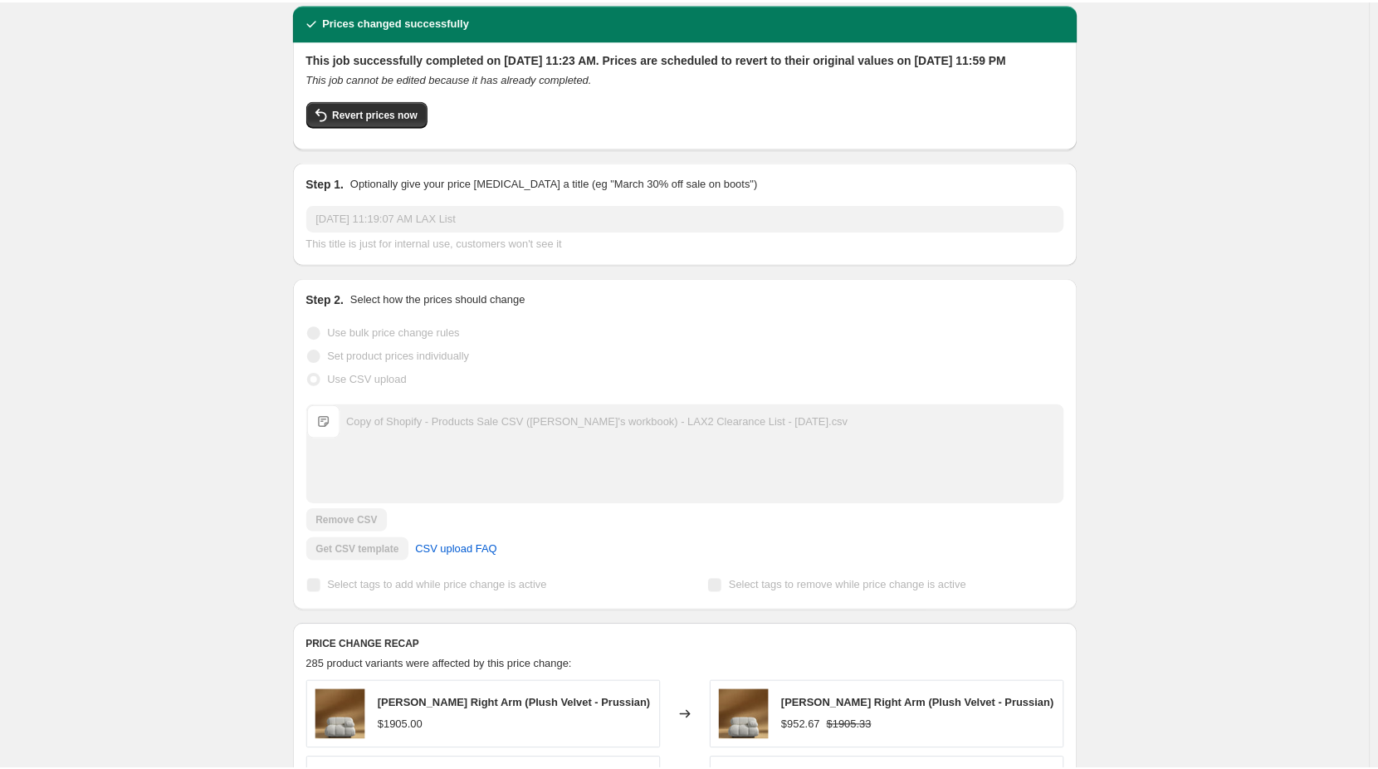
scroll to position [0, 0]
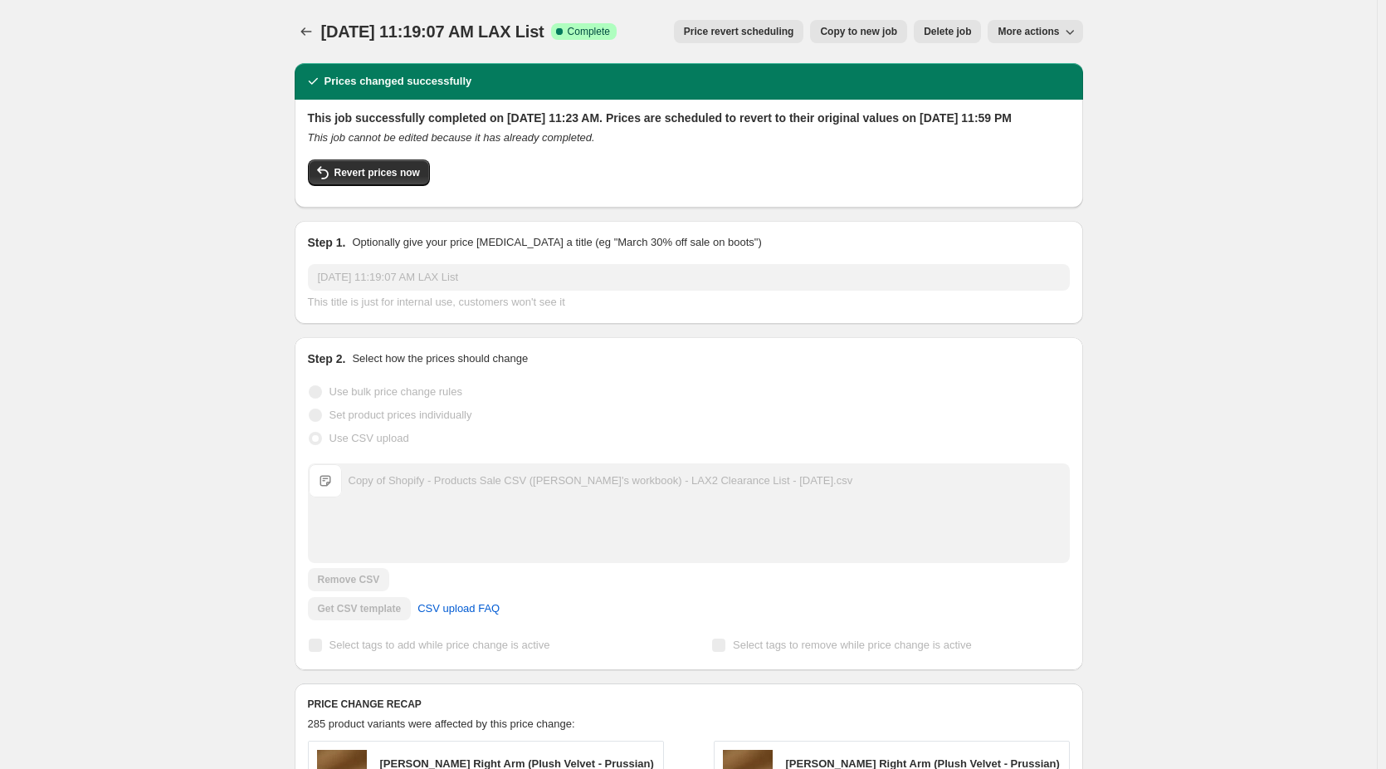
drag, startPoint x: 600, startPoint y: 30, endPoint x: 330, endPoint y: 27, distance: 270.6
click at [330, 27] on div "Aug 15, 2025, 11:19:07 AM LAX List Success Complete Complete" at bounding box center [469, 31] width 296 height 23
drag, startPoint x: 597, startPoint y: 34, endPoint x: 329, endPoint y: 32, distance: 268.1
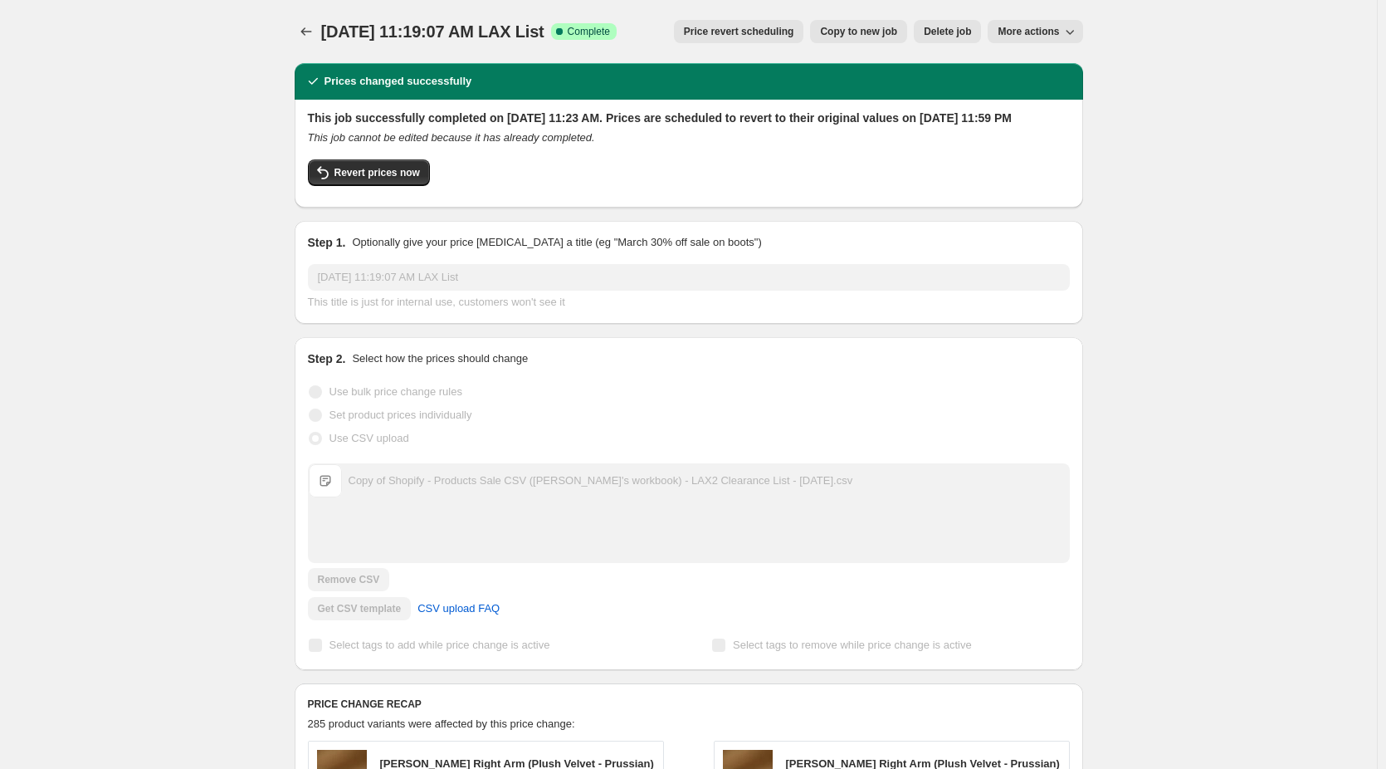
click at [329, 32] on span "Aug 15, 2025, 11:19:07 AM LAX List" at bounding box center [432, 31] width 223 height 18
copy span "Aug 15, 2025, 11:19:07 AM LAX List"
click at [308, 32] on icon "Price change jobs" at bounding box center [306, 31] width 17 height 17
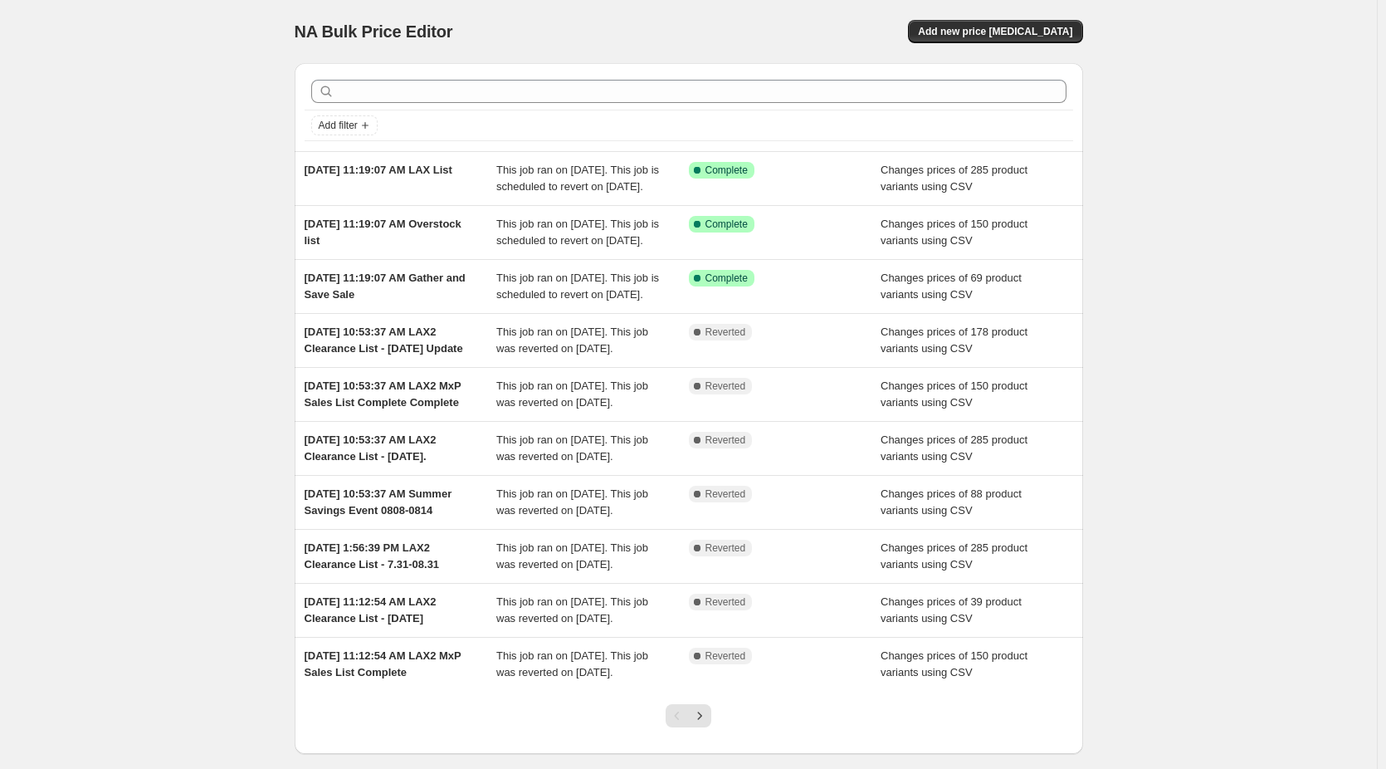
click at [150, 394] on div "NA Bulk Price Editor. This page is ready NA Bulk Price Editor Add new price cha…" at bounding box center [688, 427] width 1377 height 855
click at [263, 180] on div "NA Bulk Price Editor. This page is ready NA Bulk Price Editor Add new price cha…" at bounding box center [688, 427] width 1377 height 855
